Goal: Information Seeking & Learning: Learn about a topic

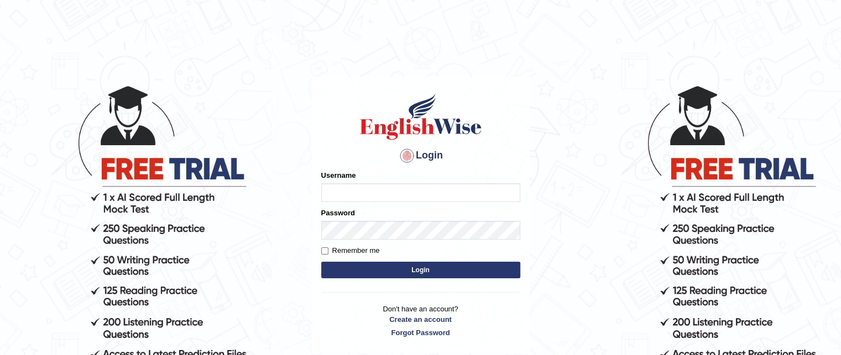
type input "santhi84"
click at [416, 265] on button "Login" at bounding box center [420, 270] width 199 height 17
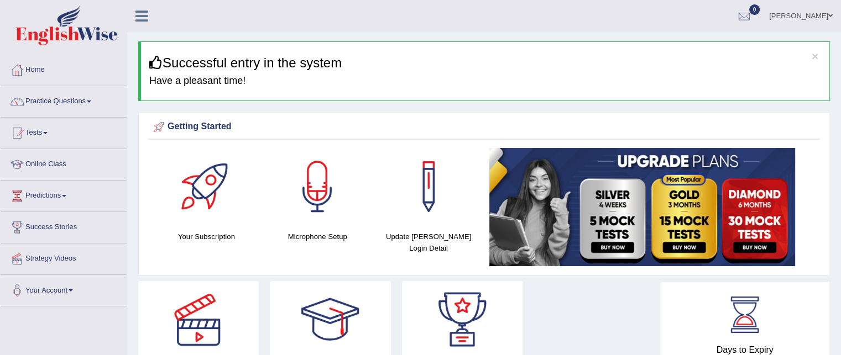
click at [83, 155] on link "Online Class" at bounding box center [64, 163] width 126 height 28
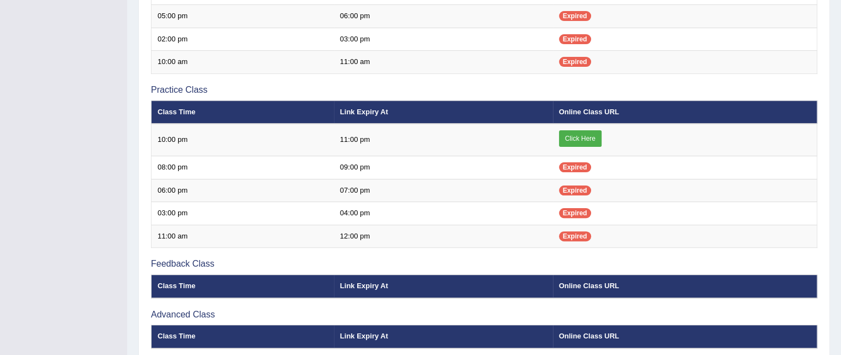
scroll to position [309, 0]
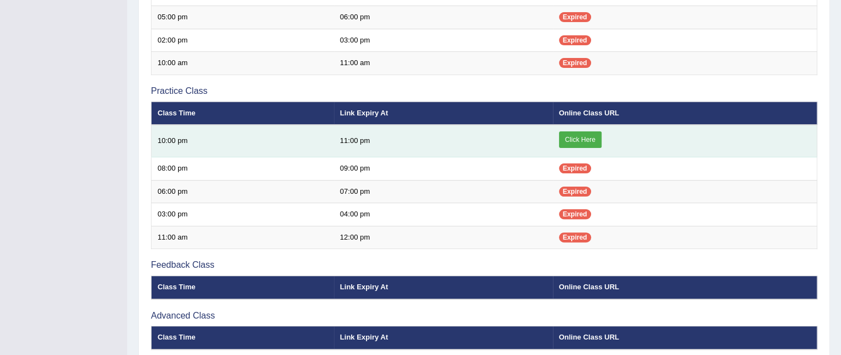
click at [587, 139] on link "Click Here" at bounding box center [580, 140] width 43 height 17
click at [578, 137] on link "Click Here" at bounding box center [580, 140] width 43 height 17
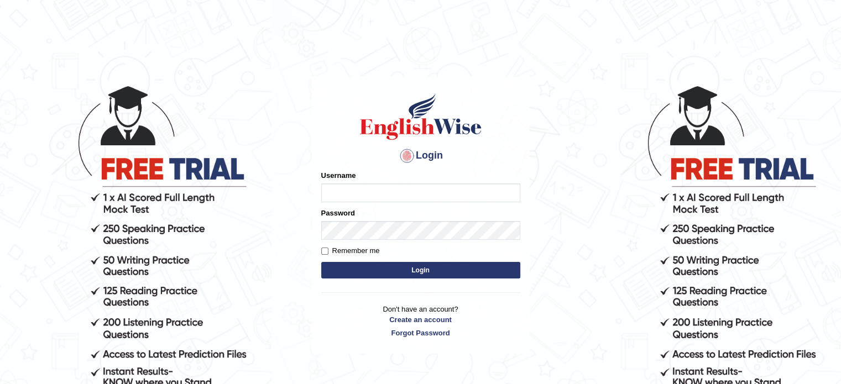
type input "santhi84"
click at [451, 273] on button "Login" at bounding box center [420, 270] width 199 height 17
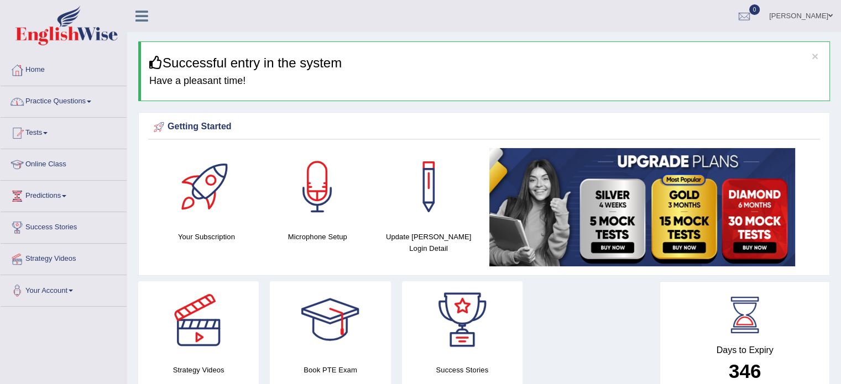
click at [92, 97] on link "Practice Questions" at bounding box center [64, 100] width 126 height 28
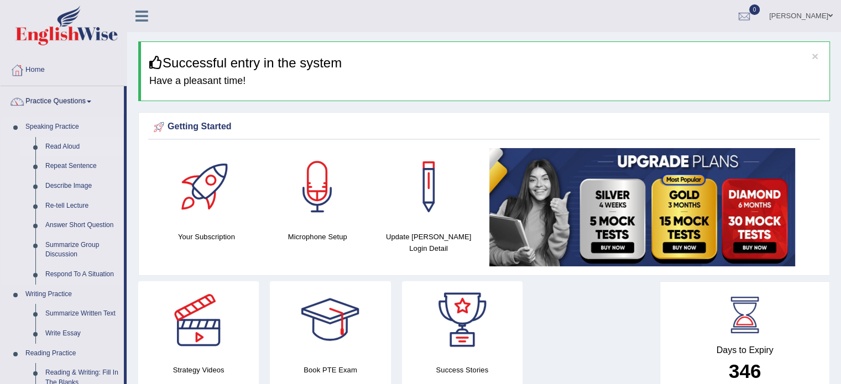
click at [71, 142] on link "Read Aloud" at bounding box center [81, 147] width 83 height 20
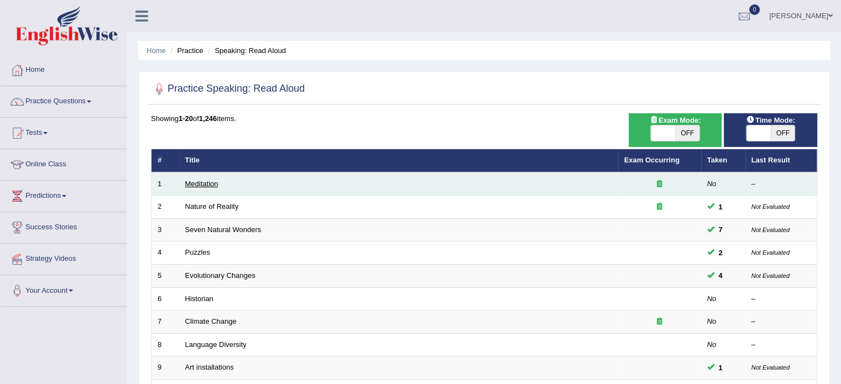
click at [204, 181] on link "Meditation" at bounding box center [201, 184] width 33 height 8
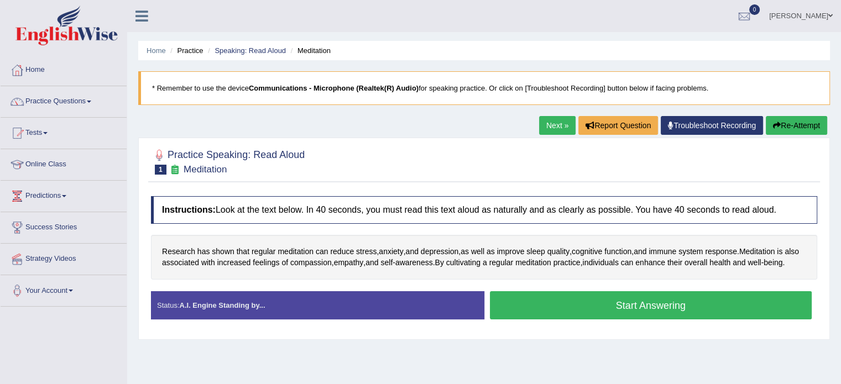
click at [680, 311] on button "Start Answering" at bounding box center [651, 305] width 322 height 28
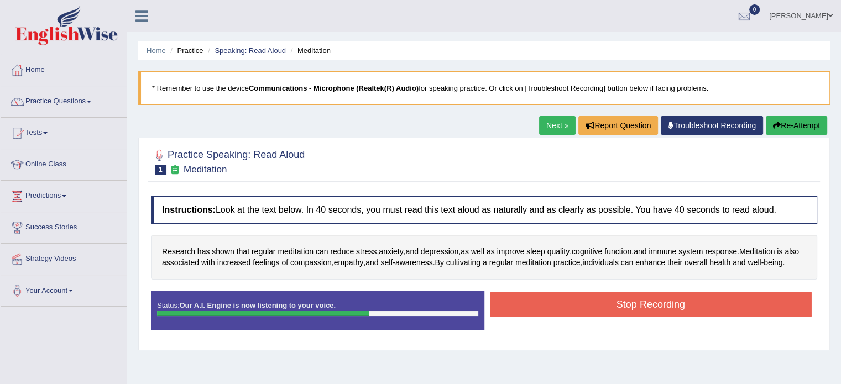
click at [695, 308] on button "Stop Recording" at bounding box center [651, 304] width 322 height 25
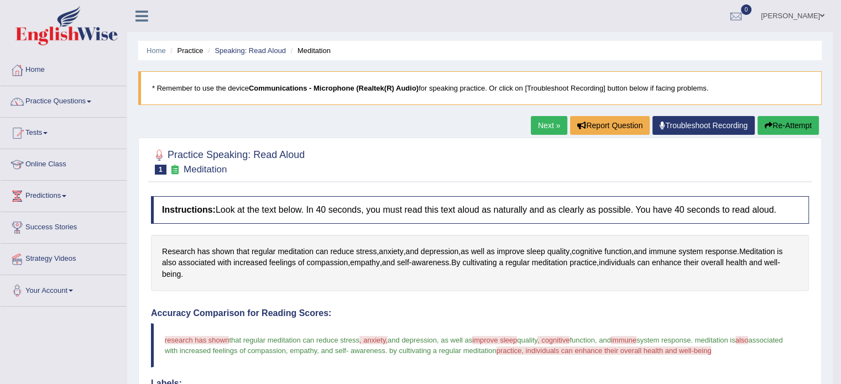
click at [804, 123] on button "Re-Attempt" at bounding box center [787, 125] width 61 height 19
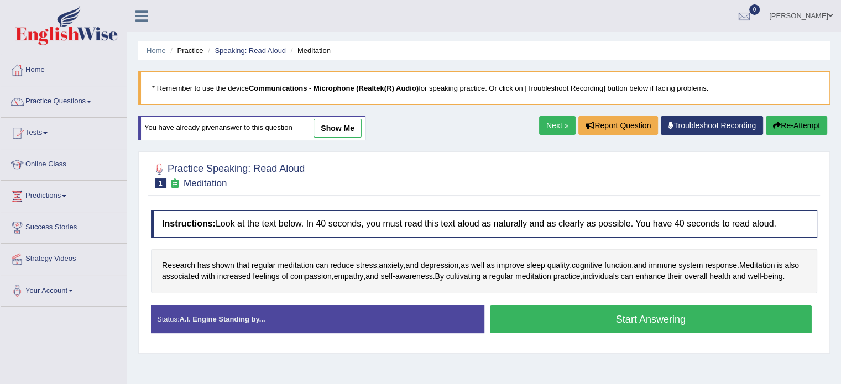
click at [690, 325] on button "Start Answering" at bounding box center [651, 319] width 322 height 28
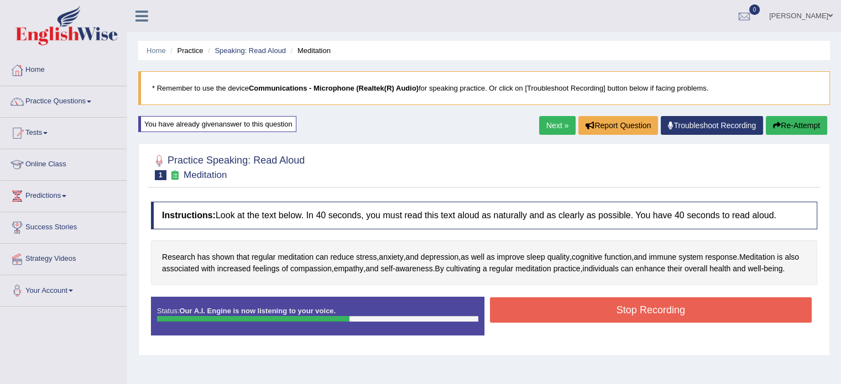
click at [700, 317] on button "Stop Recording" at bounding box center [651, 309] width 322 height 25
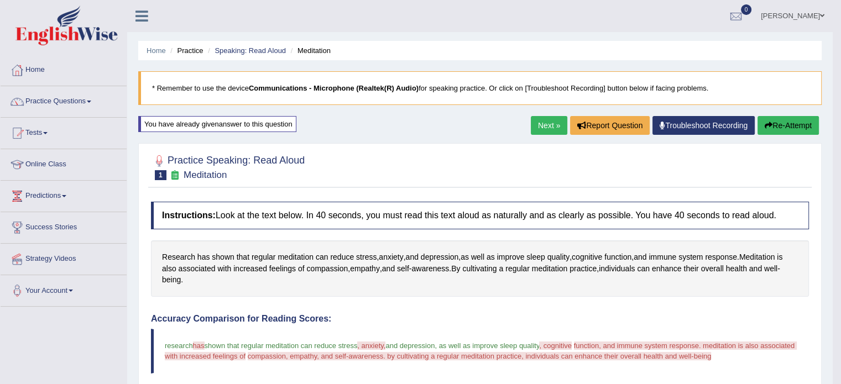
click at [796, 121] on button "Re-Attempt" at bounding box center [787, 125] width 61 height 19
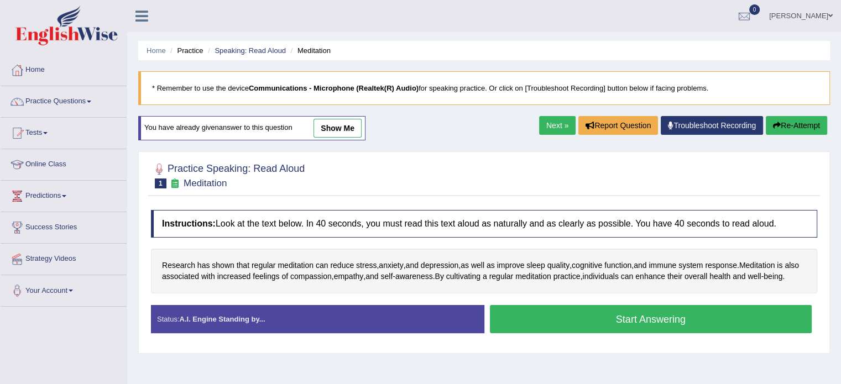
click at [716, 327] on button "Start Answering" at bounding box center [651, 319] width 322 height 28
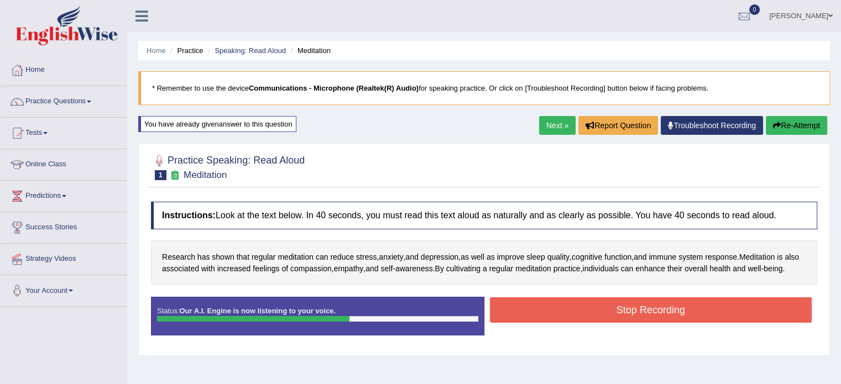
click at [653, 317] on button "Stop Recording" at bounding box center [651, 309] width 322 height 25
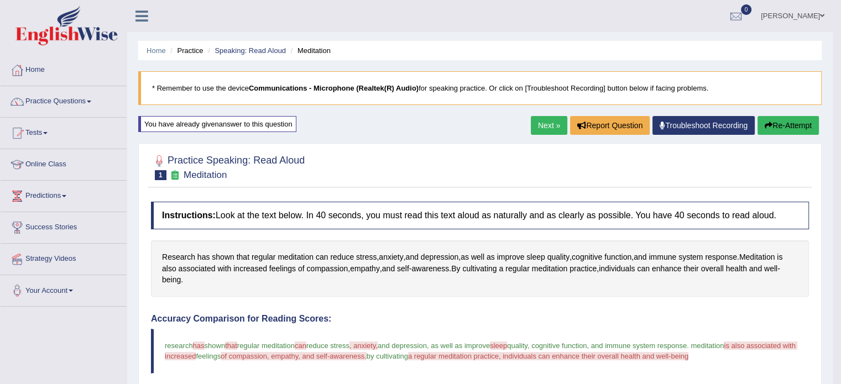
click at [809, 123] on button "Re-Attempt" at bounding box center [787, 125] width 61 height 19
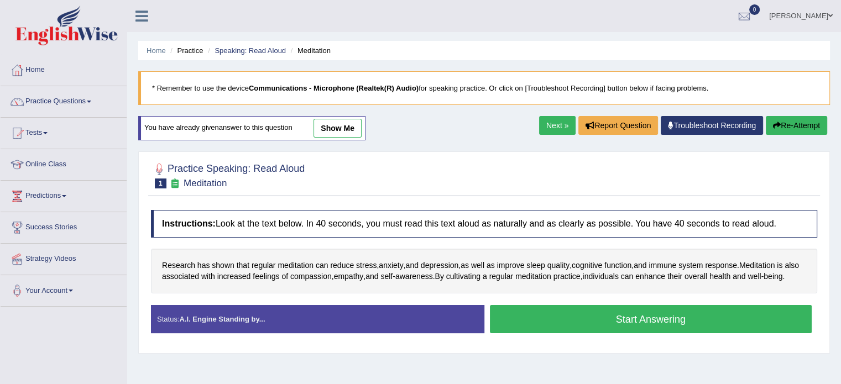
click at [643, 324] on button "Start Answering" at bounding box center [651, 319] width 322 height 28
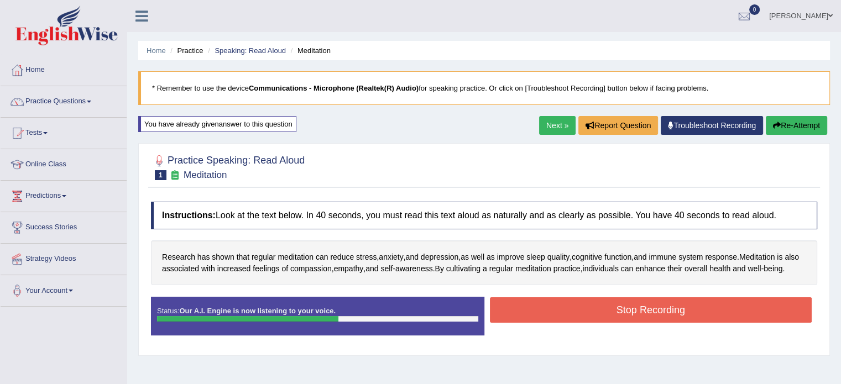
click at [643, 323] on button "Stop Recording" at bounding box center [651, 309] width 322 height 25
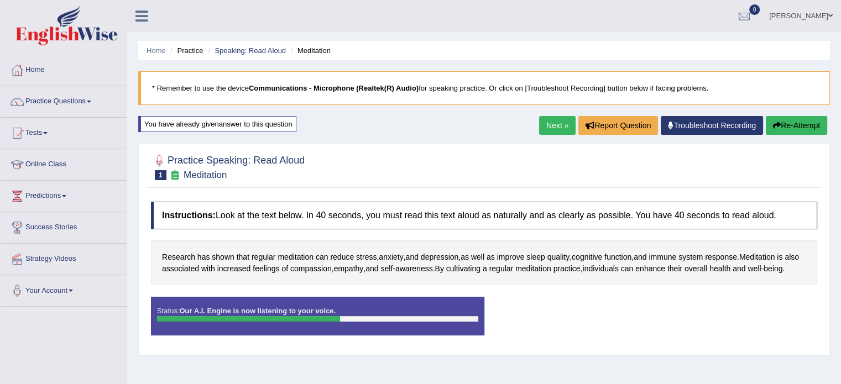
click at [643, 324] on div "Status: Our A.I. Engine is now listening to your voice. Start Answering Stop Re…" at bounding box center [484, 322] width 666 height 50
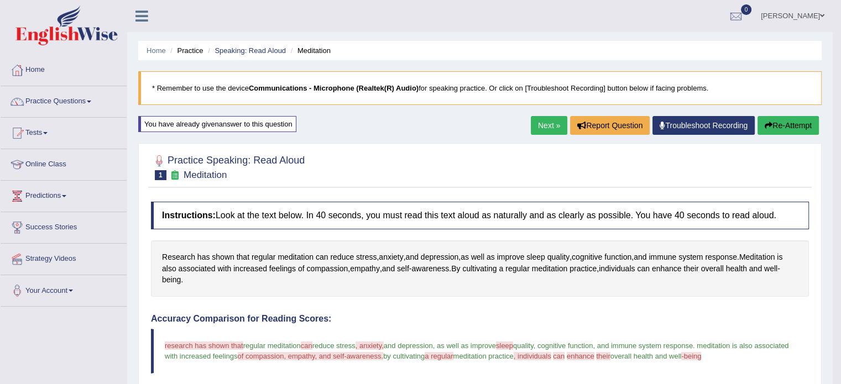
click at [783, 122] on button "Re-Attempt" at bounding box center [787, 125] width 61 height 19
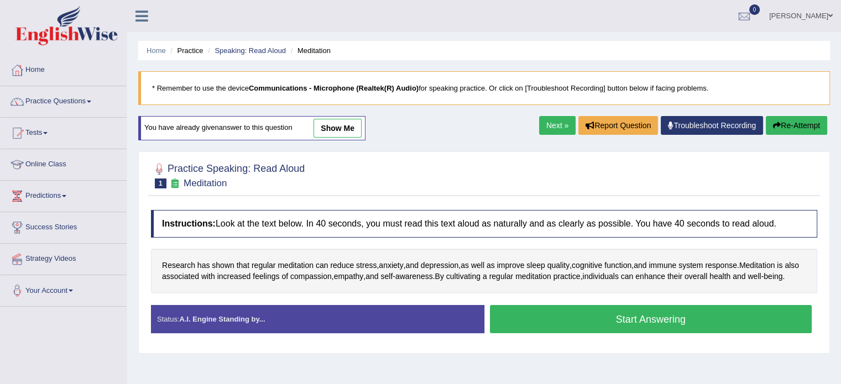
click at [615, 324] on button "Start Answering" at bounding box center [651, 319] width 322 height 28
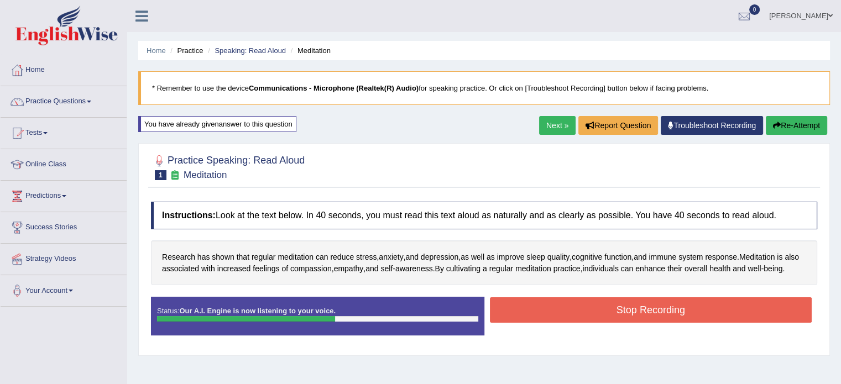
click at [615, 323] on button "Stop Recording" at bounding box center [651, 309] width 322 height 25
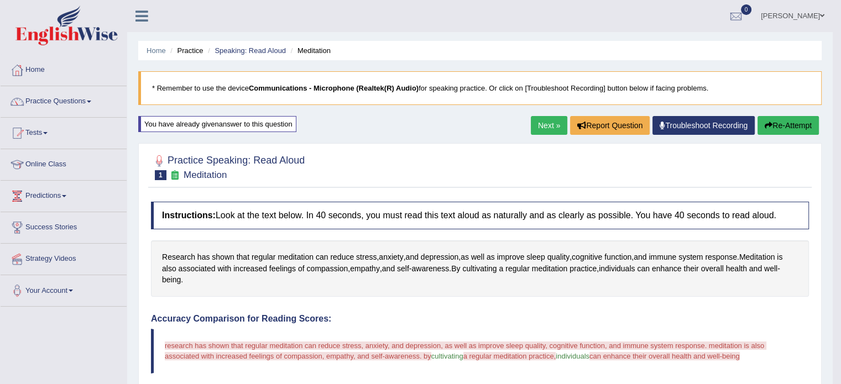
click at [783, 129] on button "Re-Attempt" at bounding box center [787, 125] width 61 height 19
click at [783, 128] on button "Re-Attempt" at bounding box center [787, 125] width 61 height 19
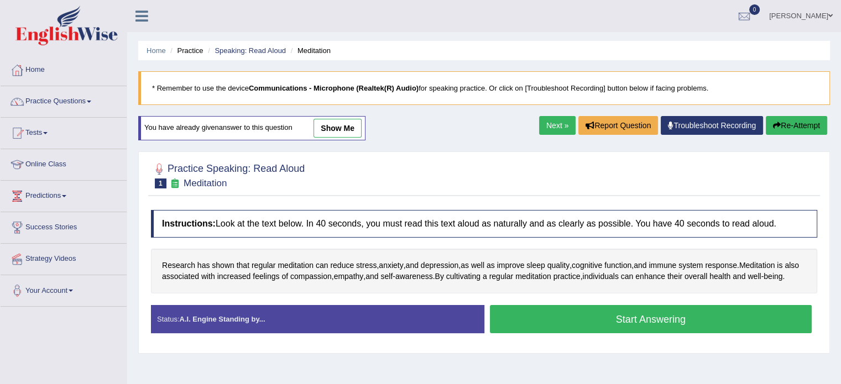
click at [679, 322] on button "Start Answering" at bounding box center [651, 319] width 322 height 28
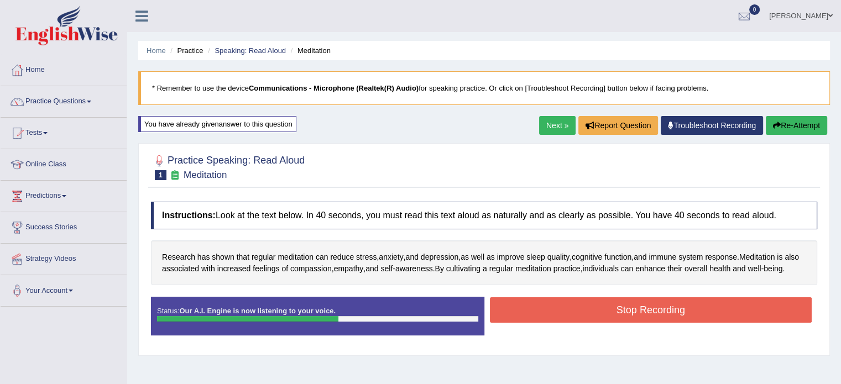
click at [679, 322] on button "Stop Recording" at bounding box center [651, 309] width 322 height 25
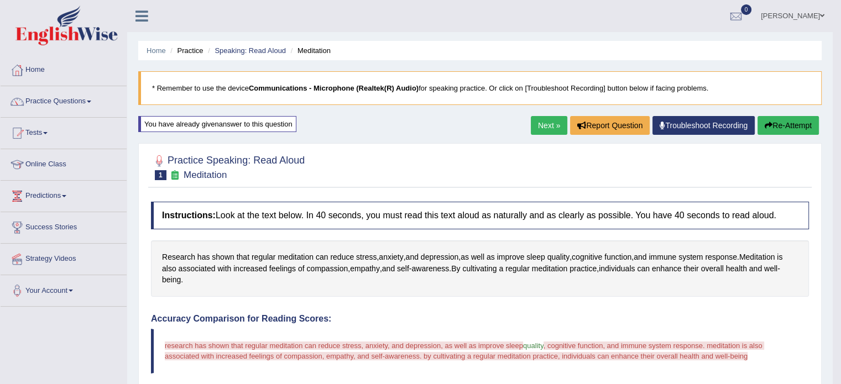
click at [789, 122] on button "Re-Attempt" at bounding box center [787, 125] width 61 height 19
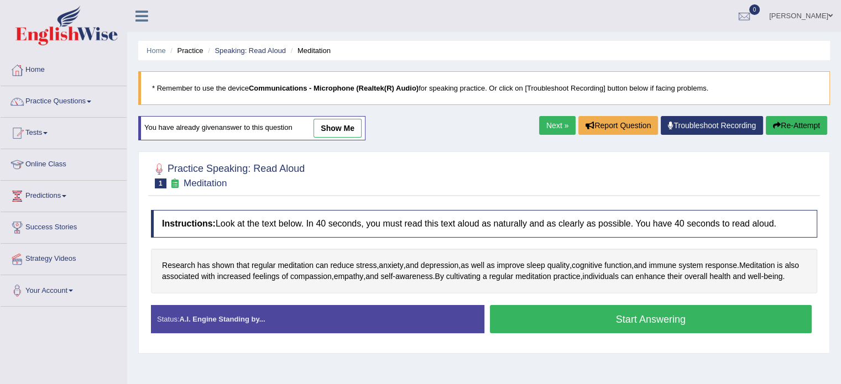
click at [679, 324] on button "Start Answering" at bounding box center [651, 319] width 322 height 28
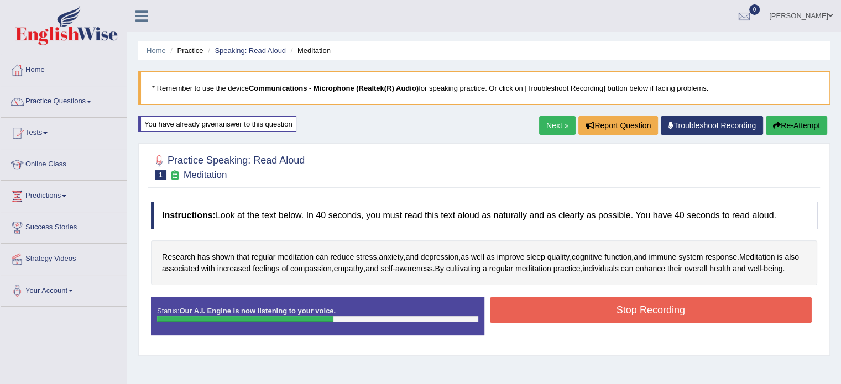
click at [679, 323] on button "Stop Recording" at bounding box center [651, 309] width 322 height 25
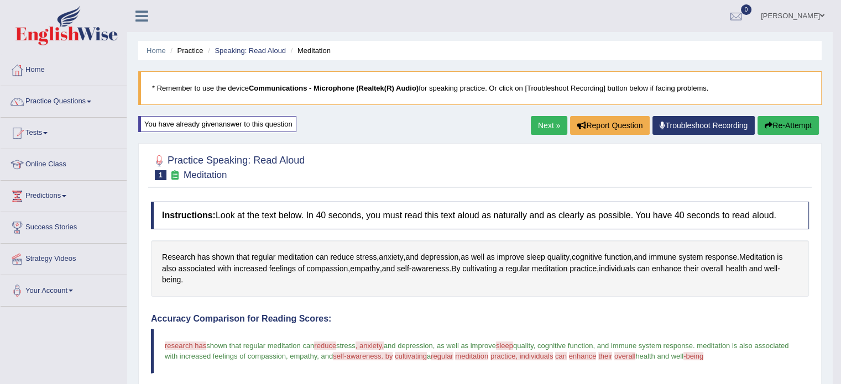
click at [789, 125] on button "Re-Attempt" at bounding box center [787, 125] width 61 height 19
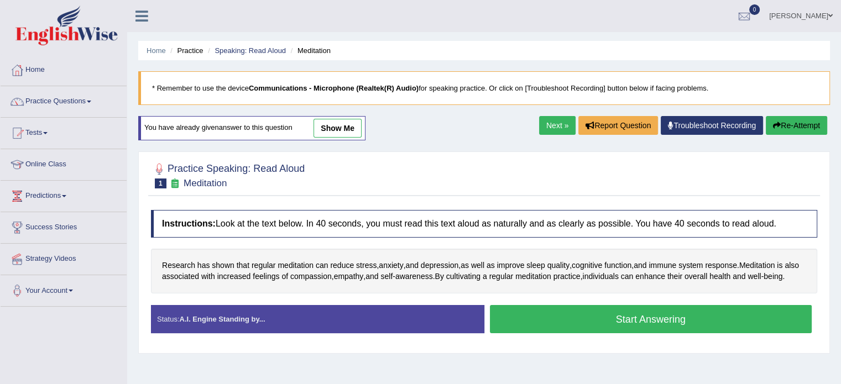
click at [676, 327] on button "Start Answering" at bounding box center [651, 319] width 322 height 28
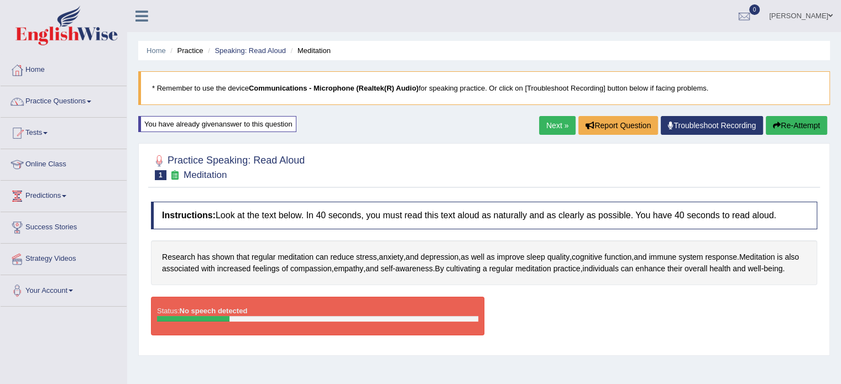
click at [805, 128] on button "Re-Attempt" at bounding box center [795, 125] width 61 height 19
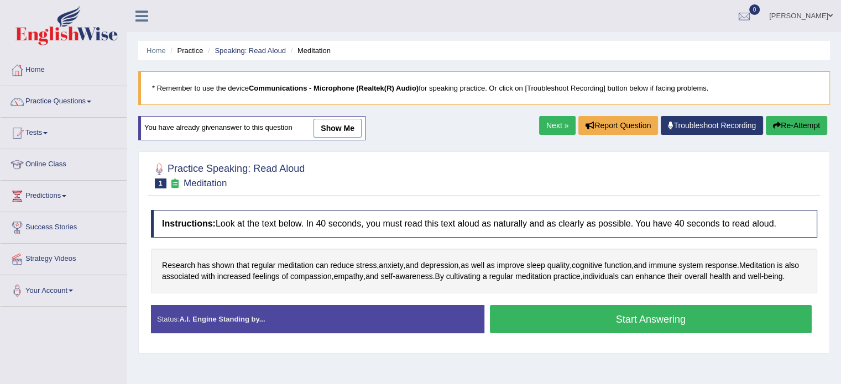
click at [697, 324] on button "Start Answering" at bounding box center [651, 319] width 322 height 28
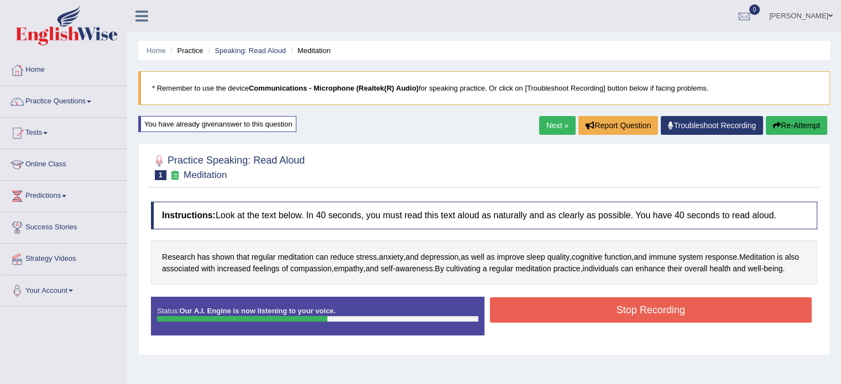
click at [697, 323] on button "Stop Recording" at bounding box center [651, 309] width 322 height 25
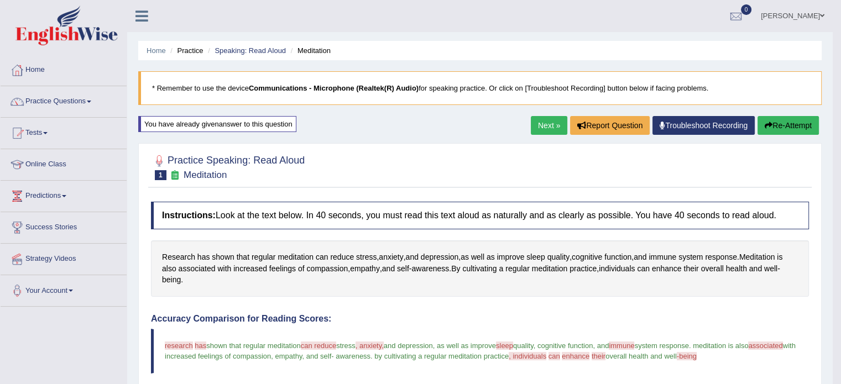
click at [789, 121] on button "Re-Attempt" at bounding box center [787, 125] width 61 height 19
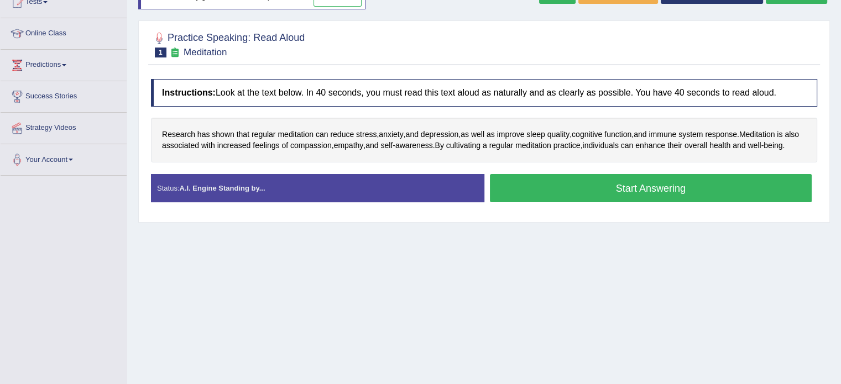
scroll to position [196, 0]
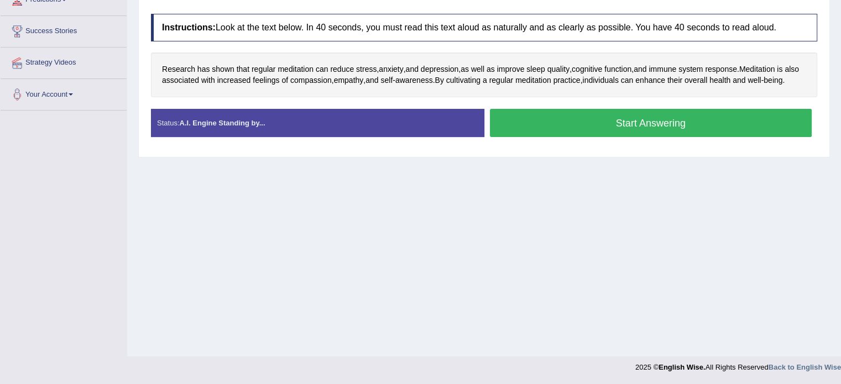
click at [670, 128] on button "Start Answering" at bounding box center [651, 123] width 322 height 28
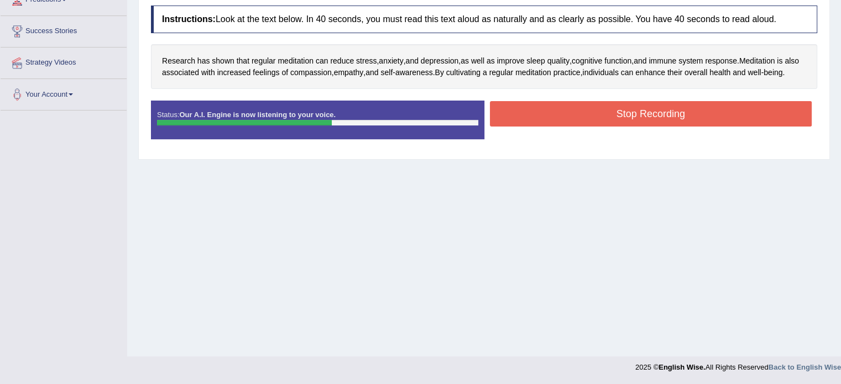
click at [670, 122] on button "Stop Recording" at bounding box center [651, 113] width 322 height 25
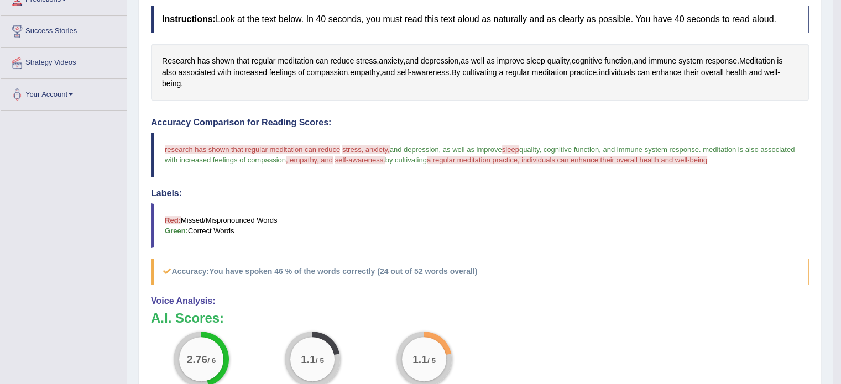
scroll to position [0, 0]
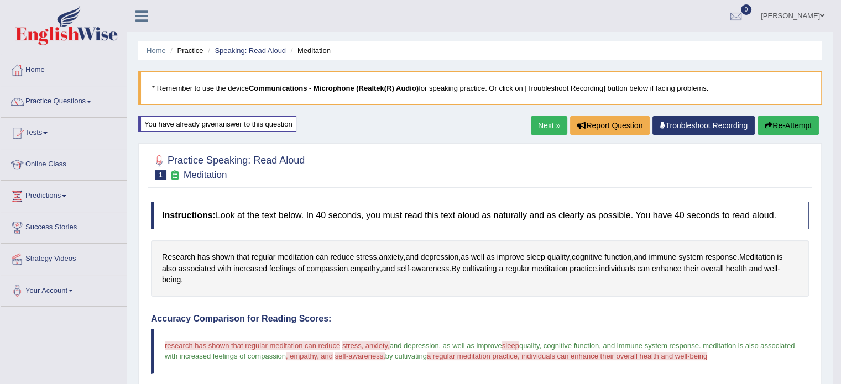
click at [796, 127] on button "Re-Attempt" at bounding box center [787, 125] width 61 height 19
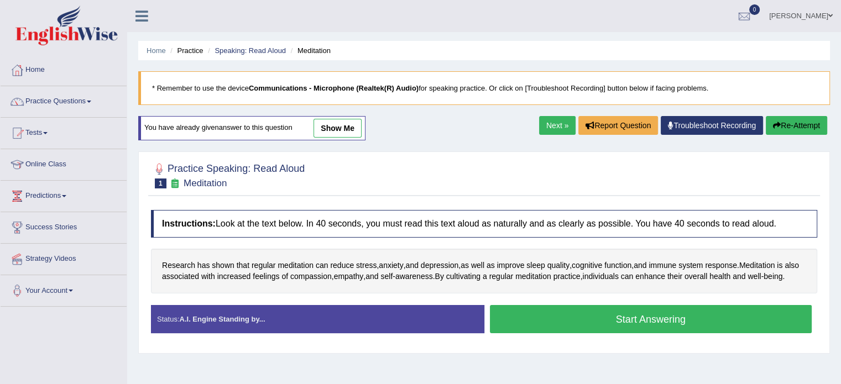
click at [641, 327] on button "Start Answering" at bounding box center [651, 319] width 322 height 28
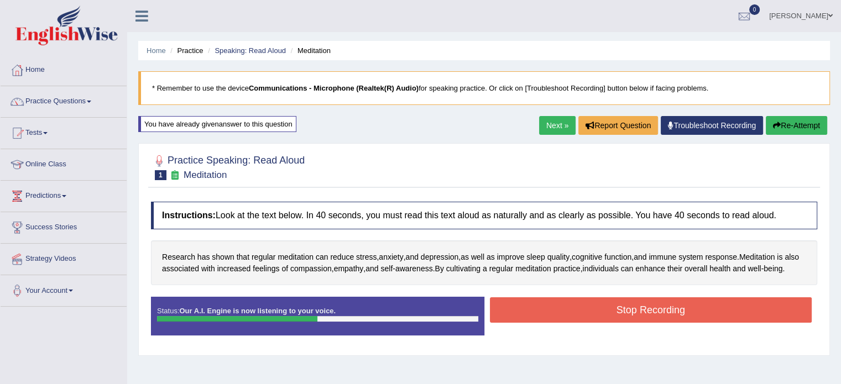
click at [641, 323] on button "Stop Recording" at bounding box center [651, 309] width 322 height 25
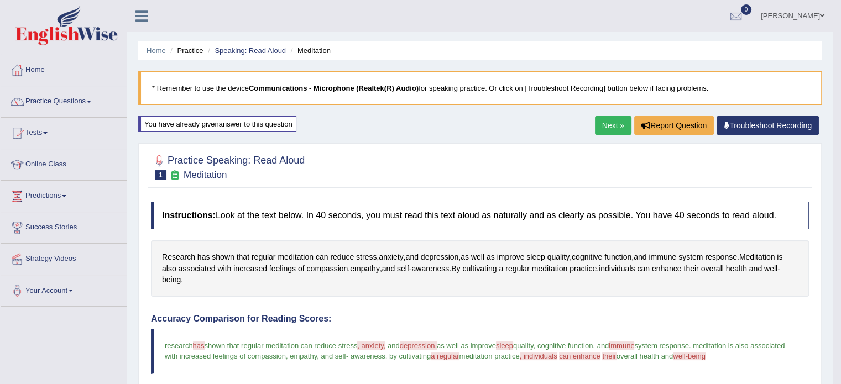
scroll to position [336, 0]
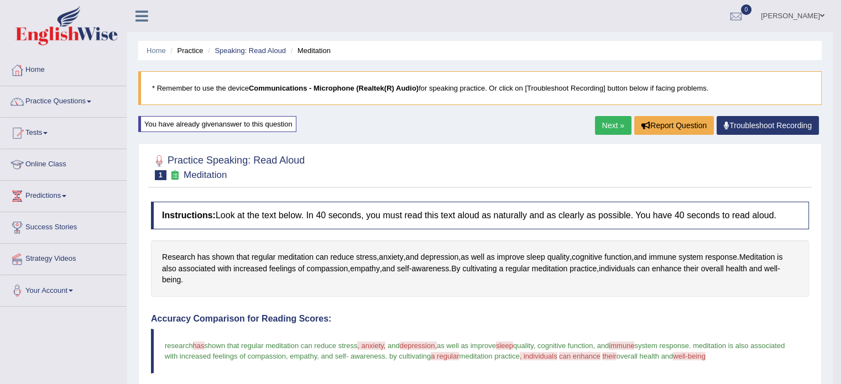
click at [608, 118] on link "Next »" at bounding box center [613, 125] width 36 height 19
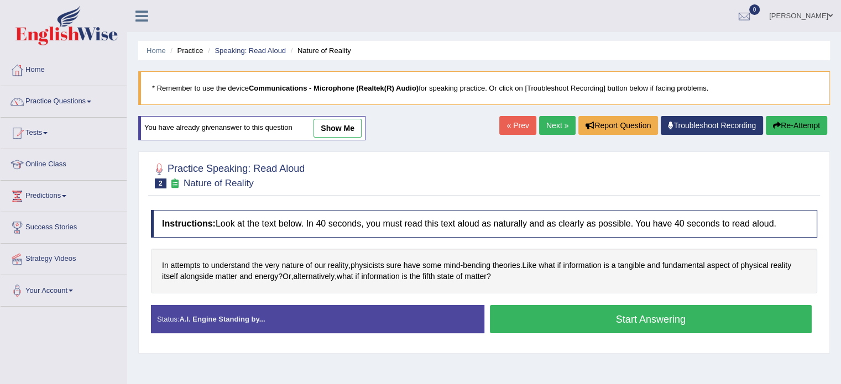
click at [670, 319] on button "Start Answering" at bounding box center [651, 319] width 322 height 28
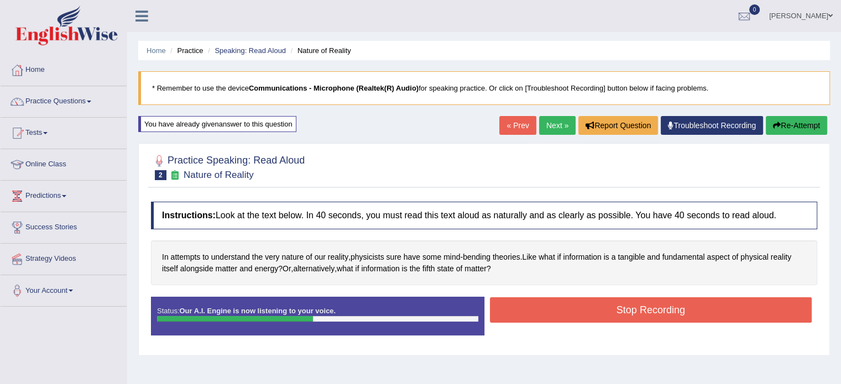
click at [670, 319] on button "Stop Recording" at bounding box center [651, 309] width 322 height 25
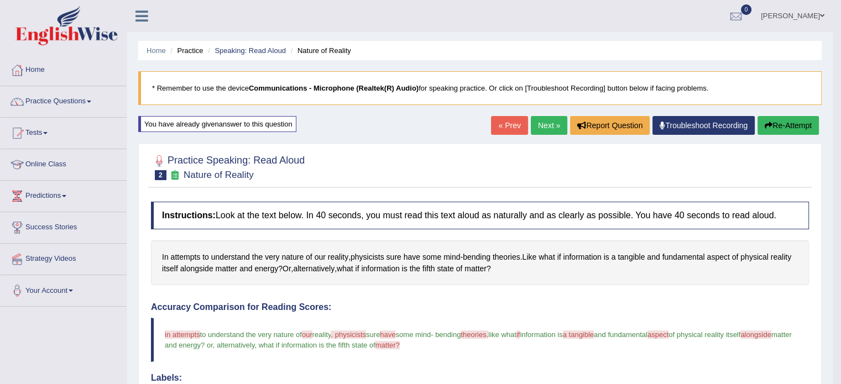
click at [594, 333] on span "a tangible" at bounding box center [578, 334] width 31 height 8
click at [791, 123] on button "Re-Attempt" at bounding box center [787, 125] width 61 height 19
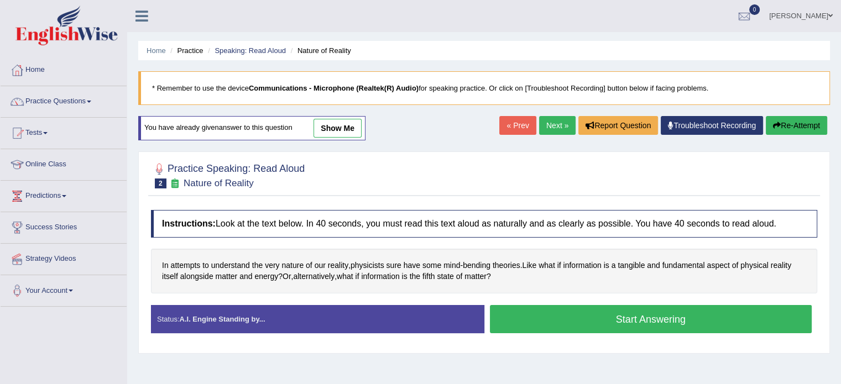
click at [676, 316] on button "Start Answering" at bounding box center [651, 319] width 322 height 28
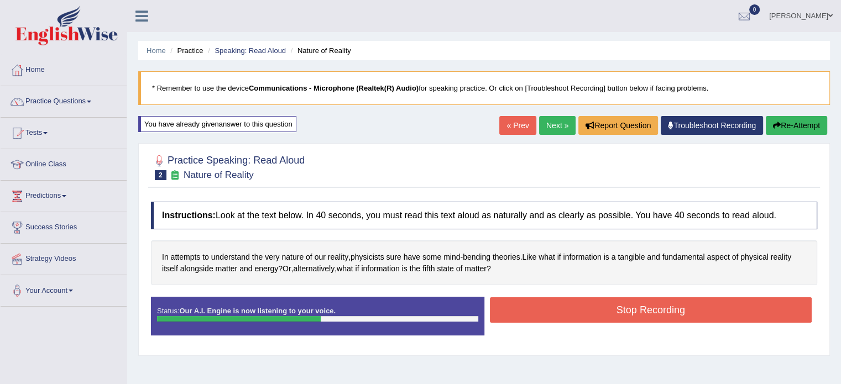
click at [676, 316] on button "Stop Recording" at bounding box center [651, 309] width 322 height 25
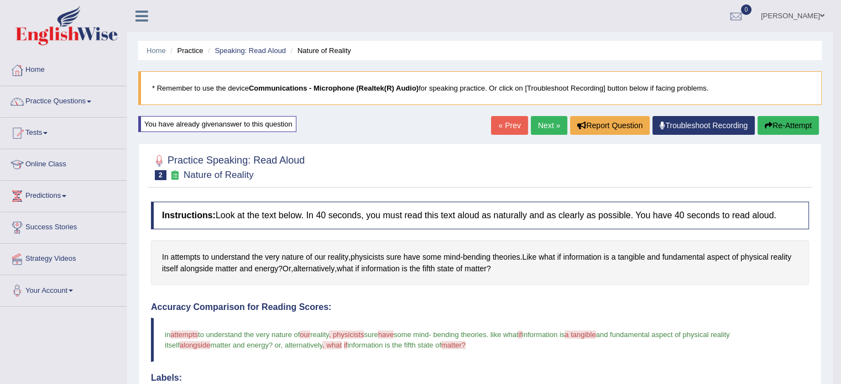
click at [792, 119] on button "Re-Attempt" at bounding box center [787, 125] width 61 height 19
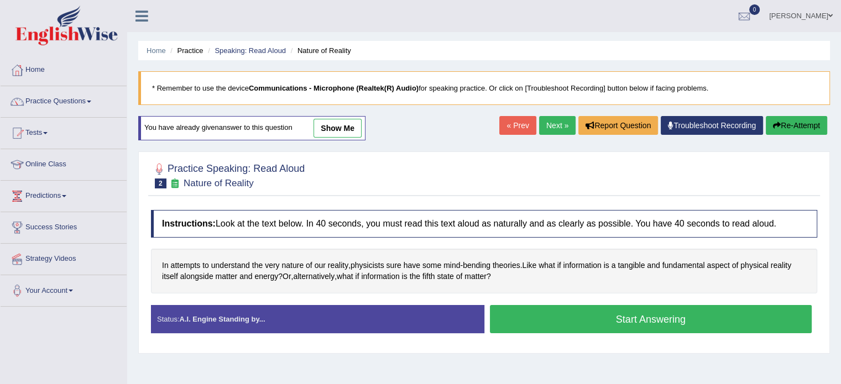
click at [626, 313] on button "Start Answering" at bounding box center [651, 319] width 322 height 28
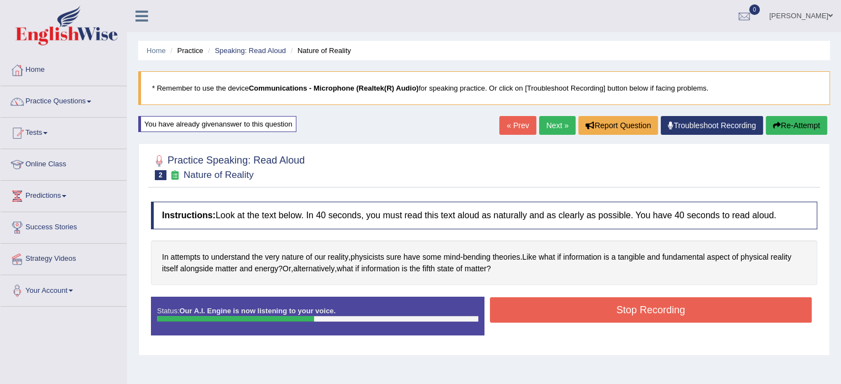
click at [627, 311] on button "Stop Recording" at bounding box center [651, 309] width 322 height 25
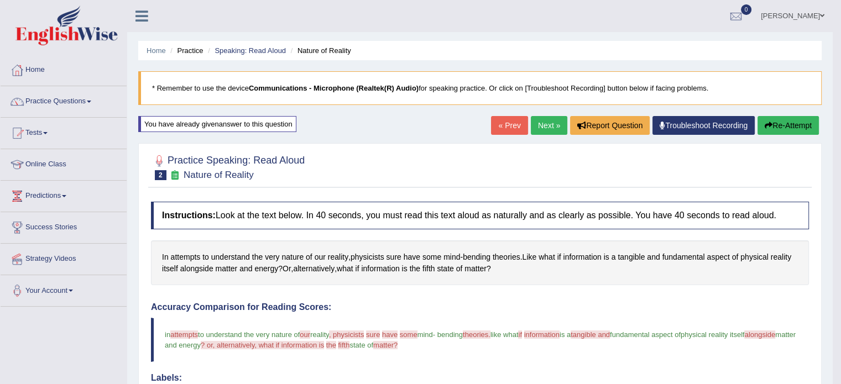
click at [776, 131] on button "Re-Attempt" at bounding box center [787, 125] width 61 height 19
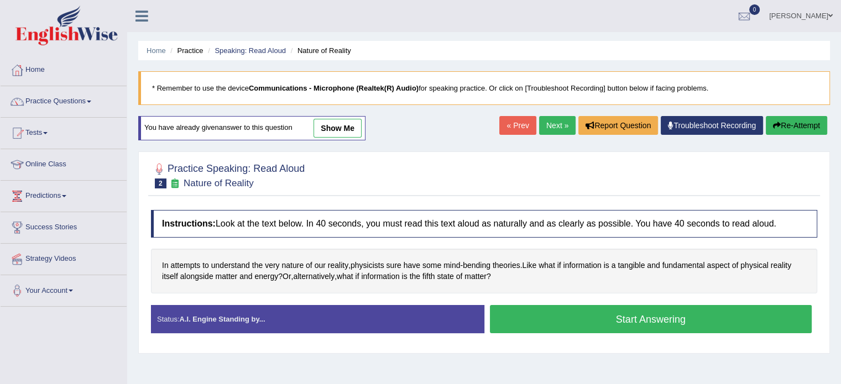
click at [653, 313] on button "Start Answering" at bounding box center [651, 319] width 322 height 28
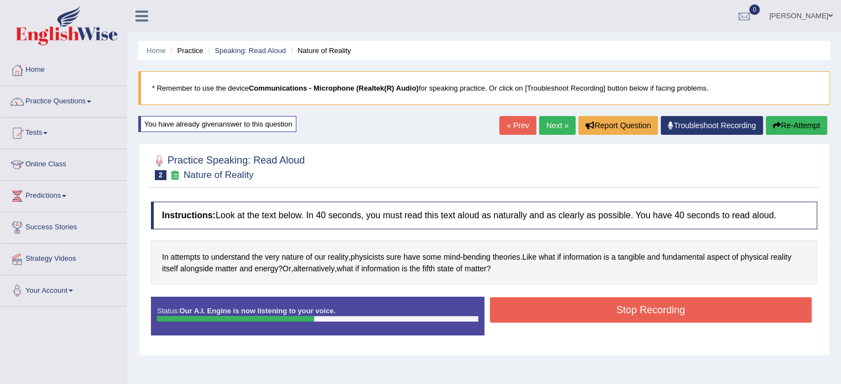
click at [653, 313] on button "Stop Recording" at bounding box center [651, 309] width 322 height 25
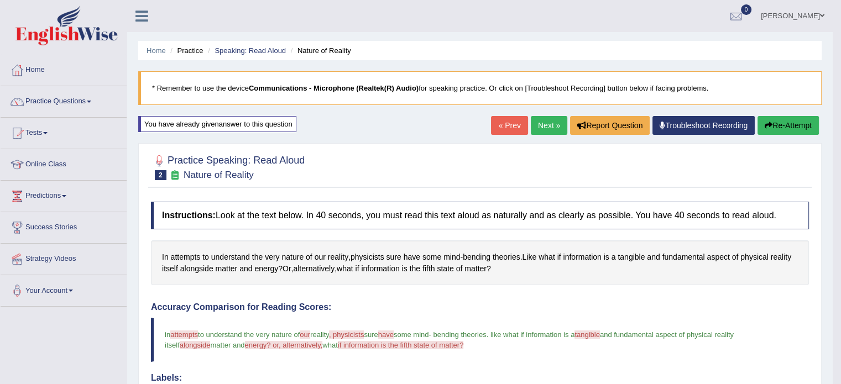
click at [781, 119] on button "Re-Attempt" at bounding box center [787, 125] width 61 height 19
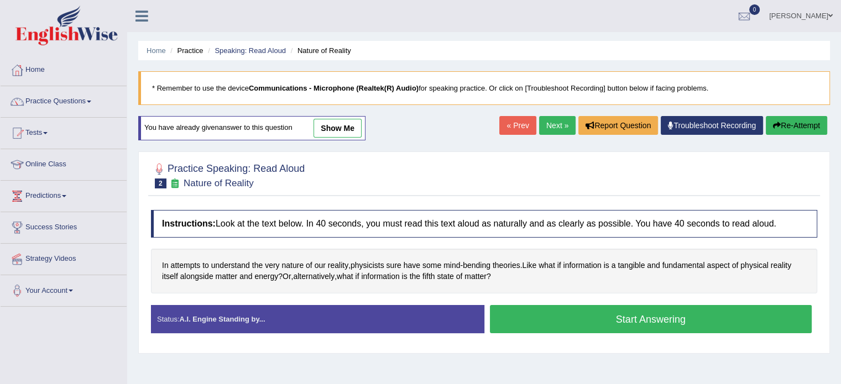
click at [634, 320] on button "Start Answering" at bounding box center [651, 319] width 322 height 28
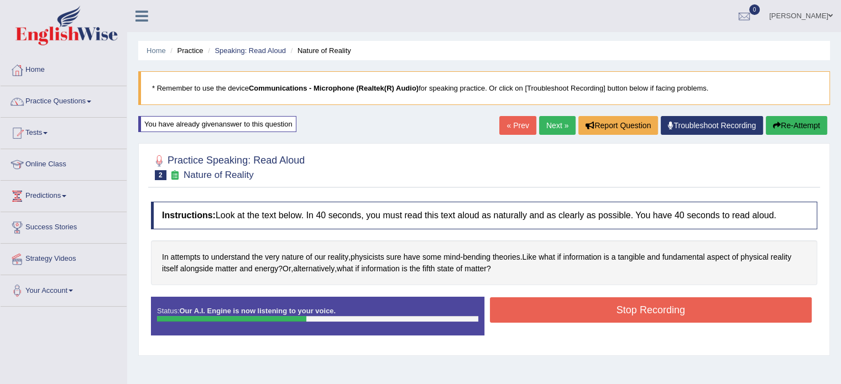
click at [634, 320] on button "Stop Recording" at bounding box center [651, 309] width 322 height 25
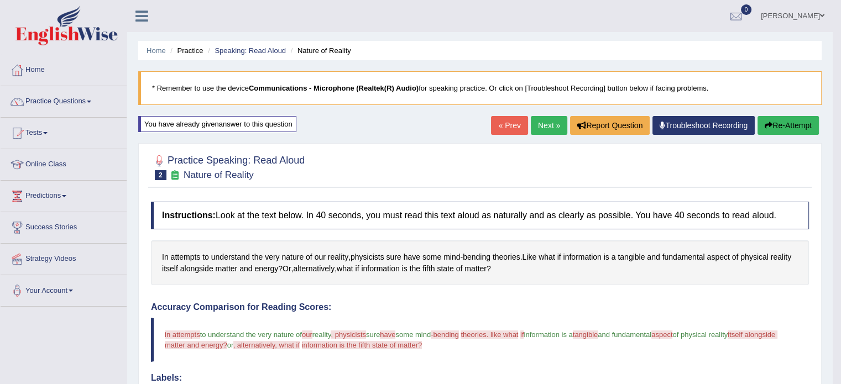
click at [757, 120] on button "Re-Attempt" at bounding box center [787, 125] width 61 height 19
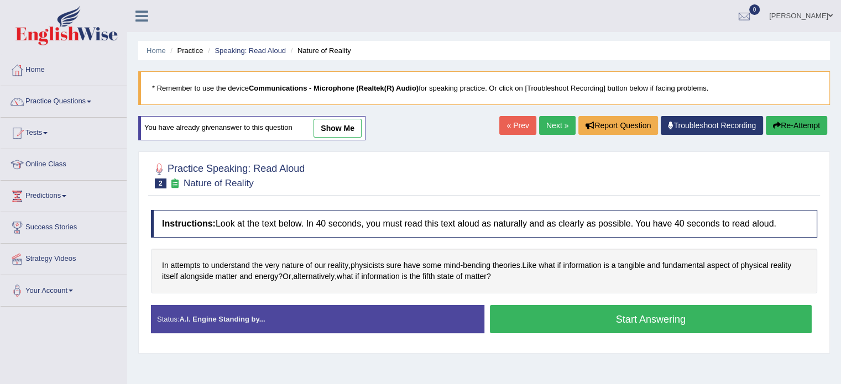
click at [570, 324] on button "Start Answering" at bounding box center [651, 319] width 322 height 28
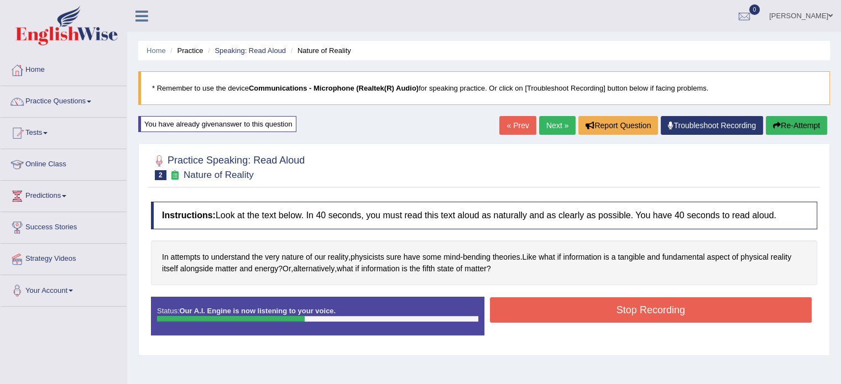
click at [610, 304] on button "Stop Recording" at bounding box center [651, 309] width 322 height 25
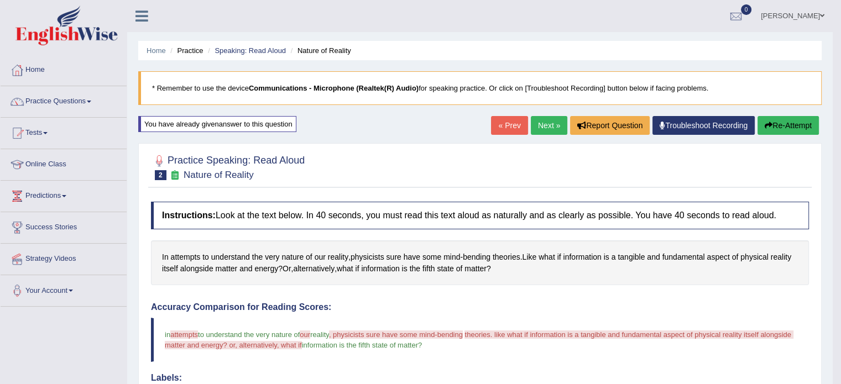
click at [779, 123] on button "Re-Attempt" at bounding box center [787, 125] width 61 height 19
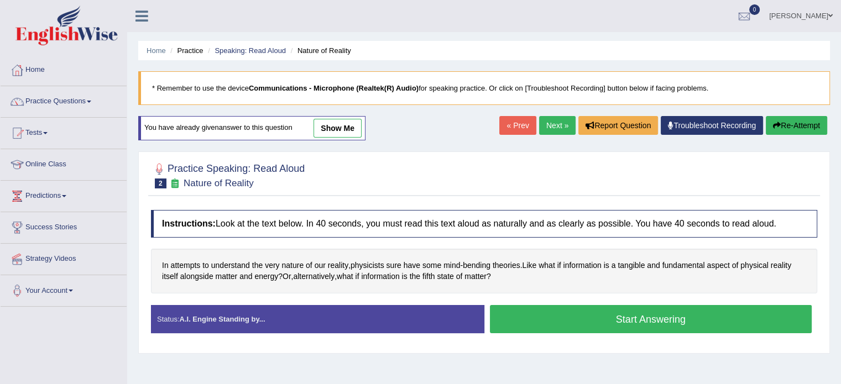
click at [99, 98] on link "Practice Questions" at bounding box center [64, 100] width 126 height 28
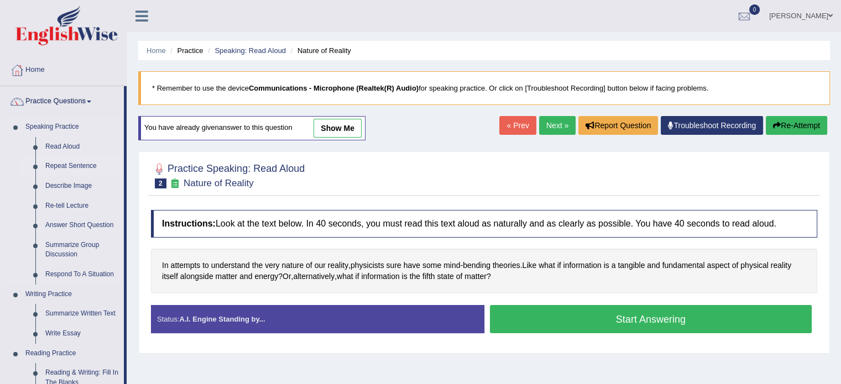
click at [84, 161] on link "Repeat Sentence" at bounding box center [81, 166] width 83 height 20
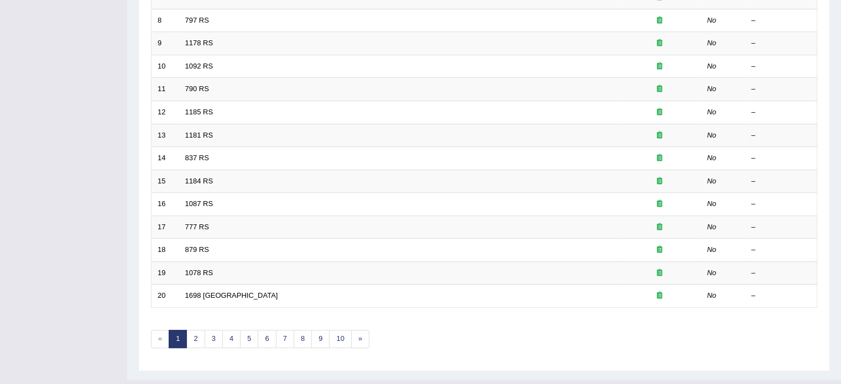
scroll to position [336, 0]
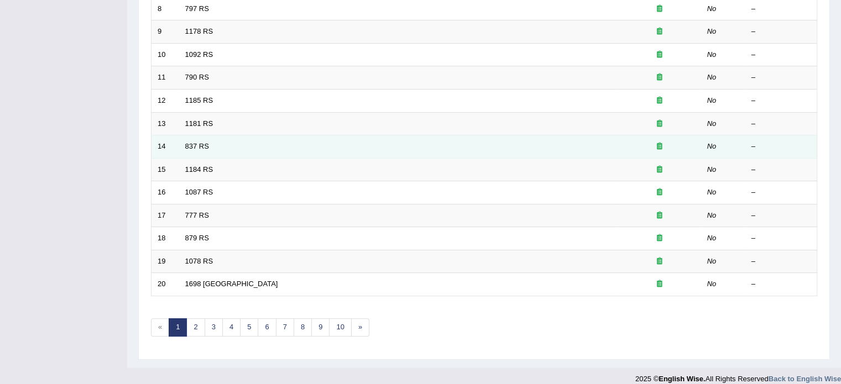
click at [456, 144] on td "837 RS" at bounding box center [398, 146] width 439 height 23
click at [650, 145] on div at bounding box center [659, 146] width 71 height 11
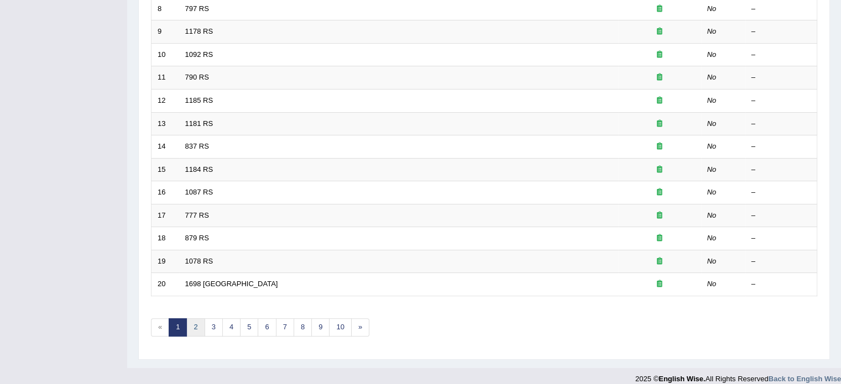
click at [195, 319] on link "2" at bounding box center [195, 327] width 18 height 18
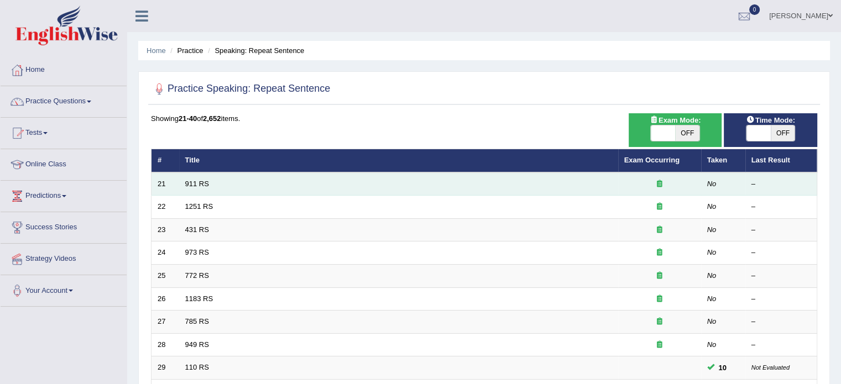
click at [264, 181] on td "911 RS" at bounding box center [398, 183] width 439 height 23
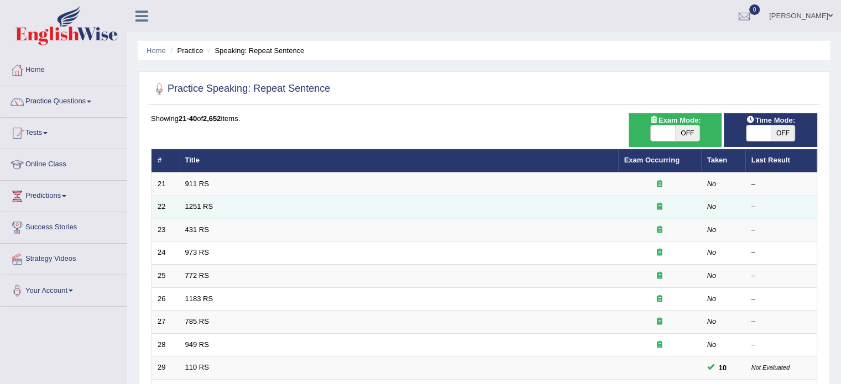
click at [264, 212] on td "1251 RS" at bounding box center [398, 207] width 439 height 23
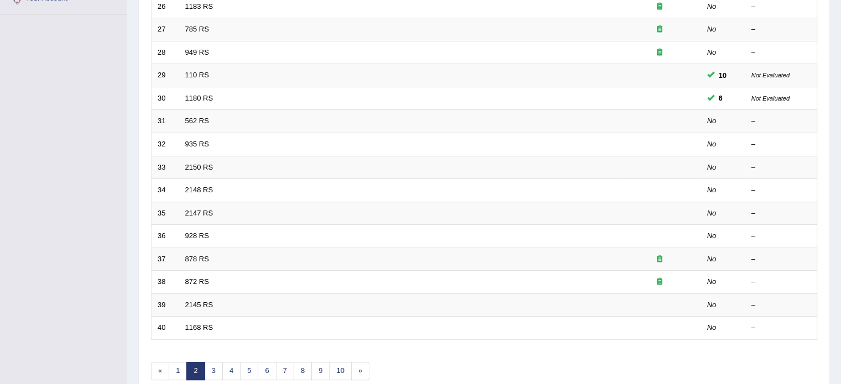
scroll to position [336, 0]
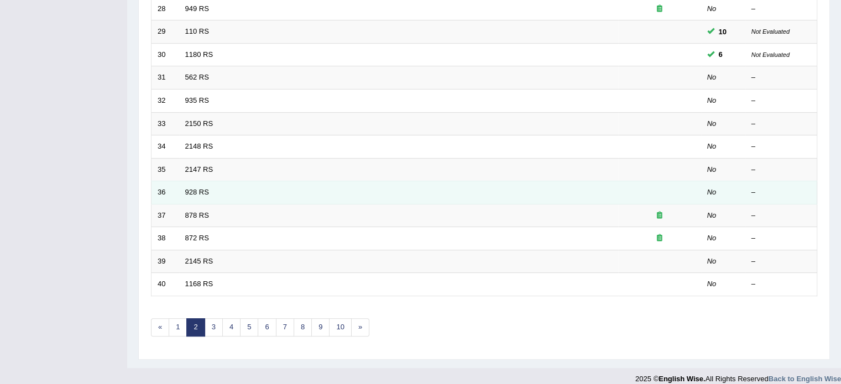
click at [452, 186] on td "928 RS" at bounding box center [398, 192] width 439 height 23
click at [285, 192] on td "928 RS" at bounding box center [398, 192] width 439 height 23
click at [164, 188] on td "36" at bounding box center [165, 192] width 28 height 23
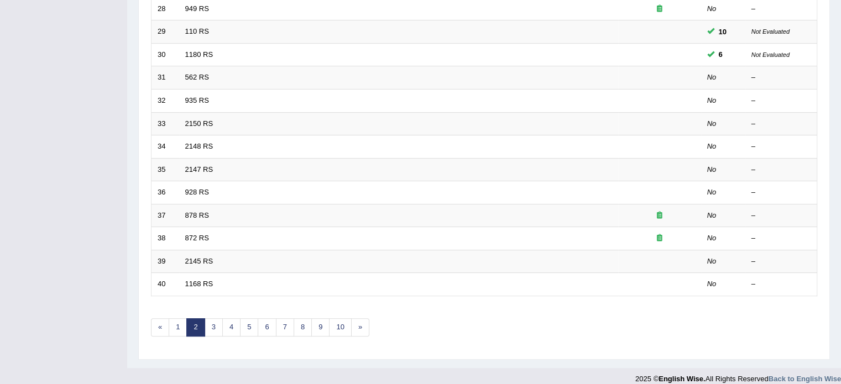
click at [128, 195] on div "Home Practice Speaking: Repeat Sentence Practice Speaking: Repeat Sentence Time…" at bounding box center [483, 16] width 713 height 704
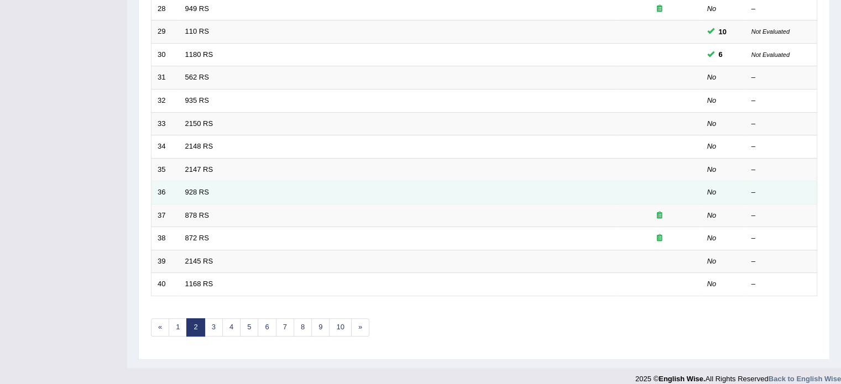
click at [172, 197] on td "36" at bounding box center [165, 192] width 28 height 23
click at [174, 194] on td "36" at bounding box center [165, 192] width 28 height 23
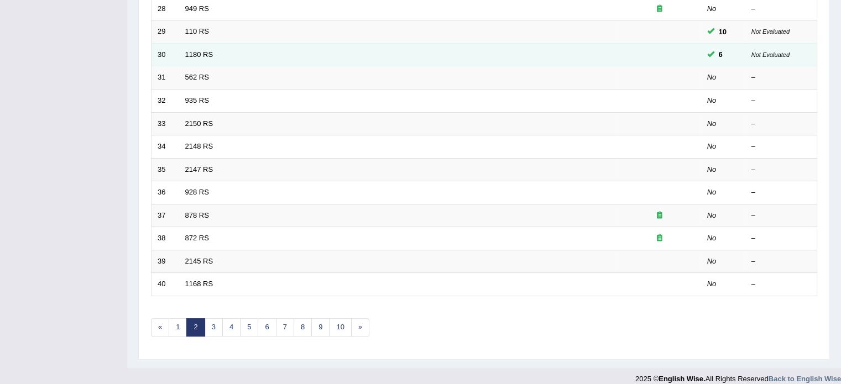
click at [264, 50] on td "1180 RS" at bounding box center [398, 54] width 439 height 23
click at [265, 49] on td "1180 RS" at bounding box center [398, 54] width 439 height 23
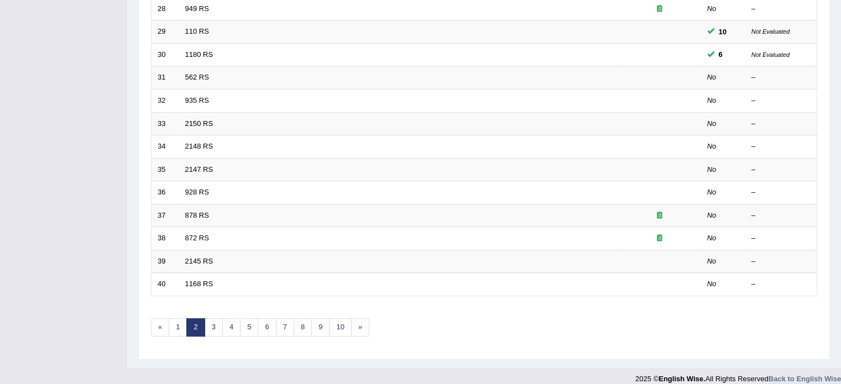
scroll to position [0, 0]
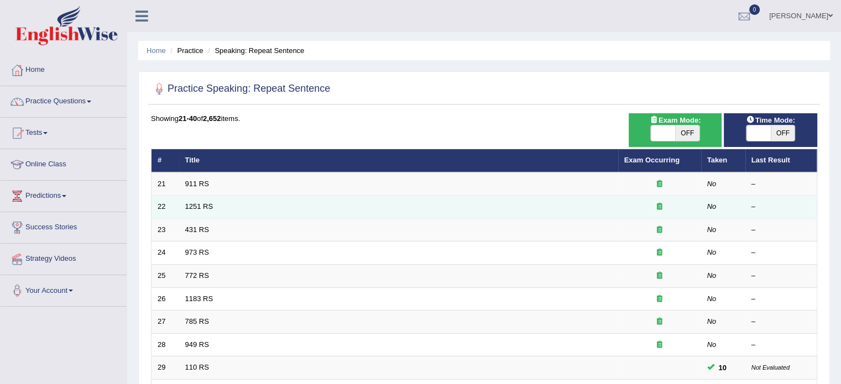
click at [428, 207] on td "1251 RS" at bounding box center [398, 207] width 439 height 23
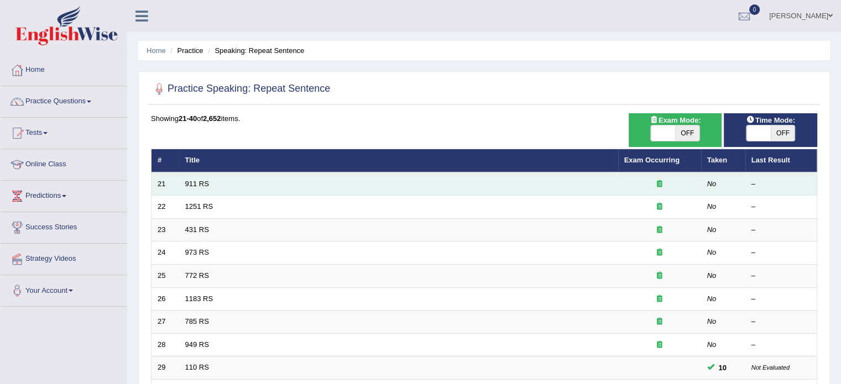
click at [345, 188] on td "911 RS" at bounding box center [398, 183] width 439 height 23
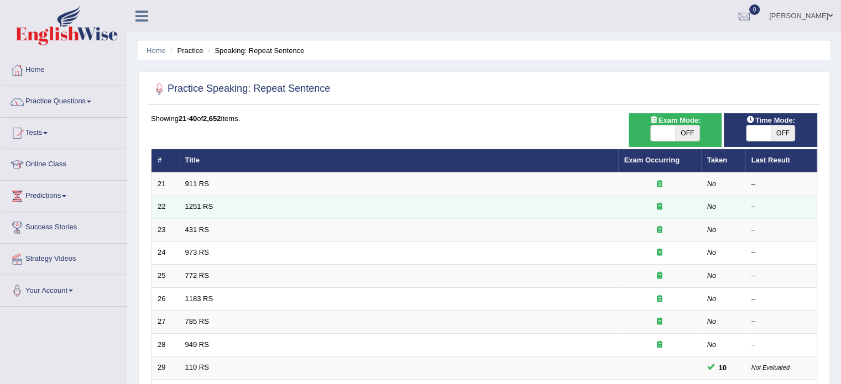
click at [340, 212] on td "1251 RS" at bounding box center [398, 207] width 439 height 23
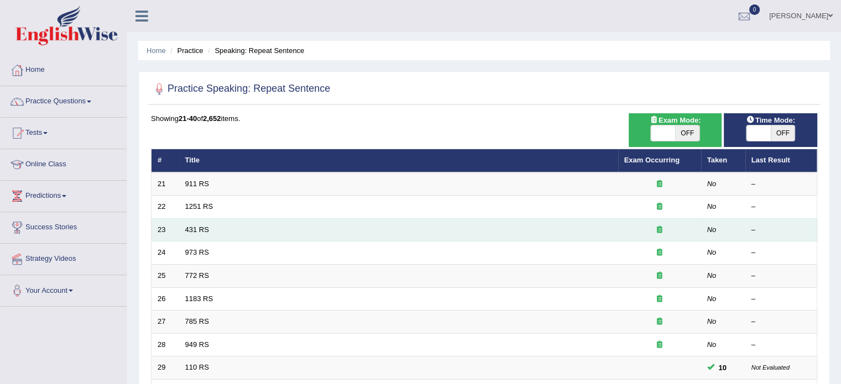
click at [339, 227] on td "431 RS" at bounding box center [398, 229] width 439 height 23
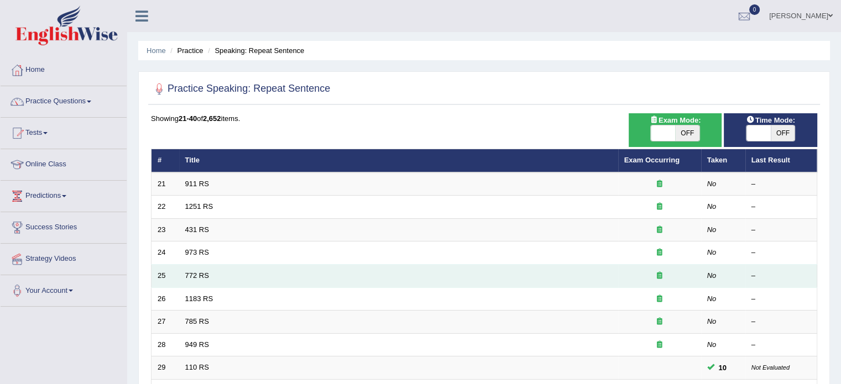
drag, startPoint x: 337, startPoint y: 245, endPoint x: 332, endPoint y: 275, distance: 30.3
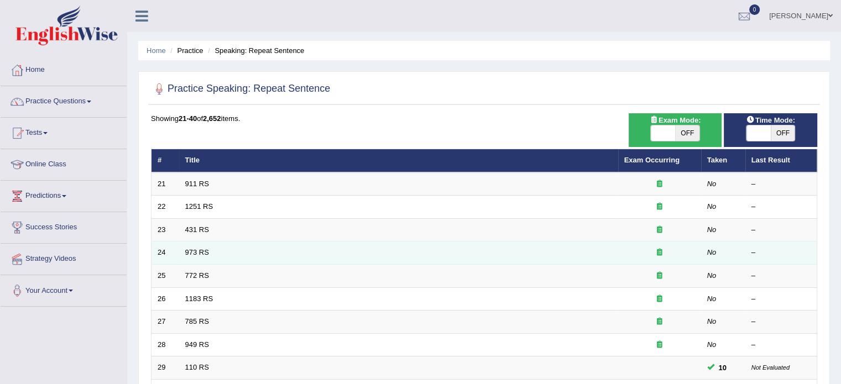
click at [336, 250] on td "973 RS" at bounding box center [398, 253] width 439 height 23
click at [338, 245] on td "973 RS" at bounding box center [398, 253] width 439 height 23
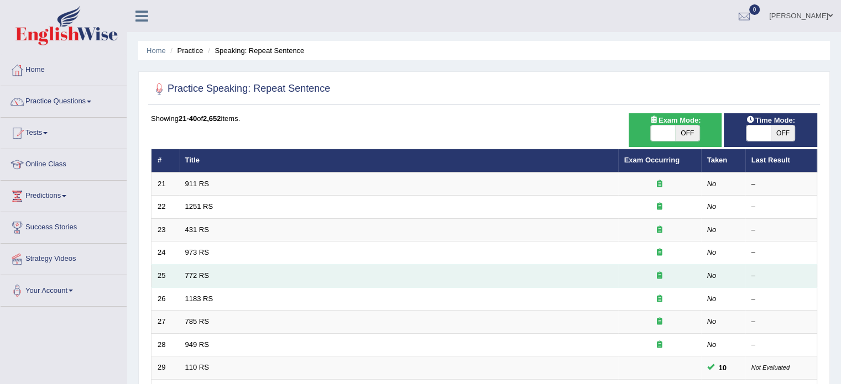
click at [329, 271] on td "772 RS" at bounding box center [398, 276] width 439 height 23
click at [329, 269] on td "772 RS" at bounding box center [398, 276] width 439 height 23
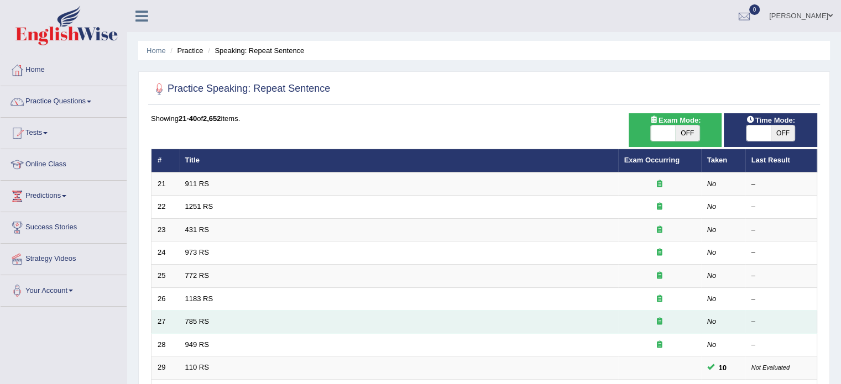
click at [374, 328] on td "785 RS" at bounding box center [398, 322] width 439 height 23
click at [374, 329] on td "785 RS" at bounding box center [398, 322] width 439 height 23
click at [375, 329] on td "785 RS" at bounding box center [398, 322] width 439 height 23
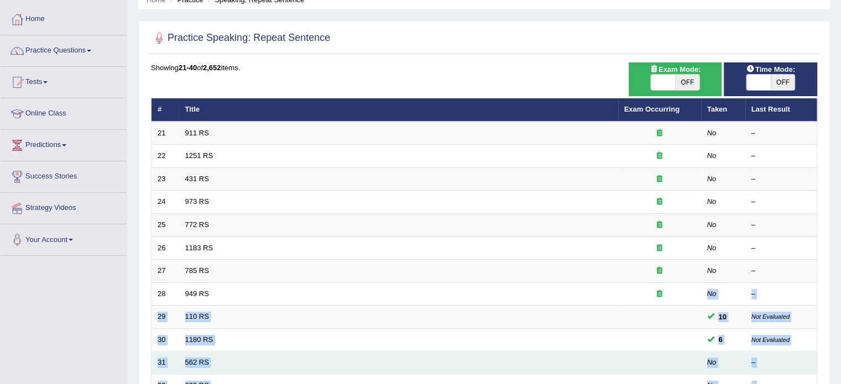
drag, startPoint x: 376, startPoint y: 355, endPoint x: 375, endPoint y: 382, distance: 26.5
click at [375, 382] on tbody "21 911 RS No – 22 1251 RS No – 23 431 RS No – 24 973 RS No – 25 772 RS No – 26 …" at bounding box center [483, 352] width 665 height 460
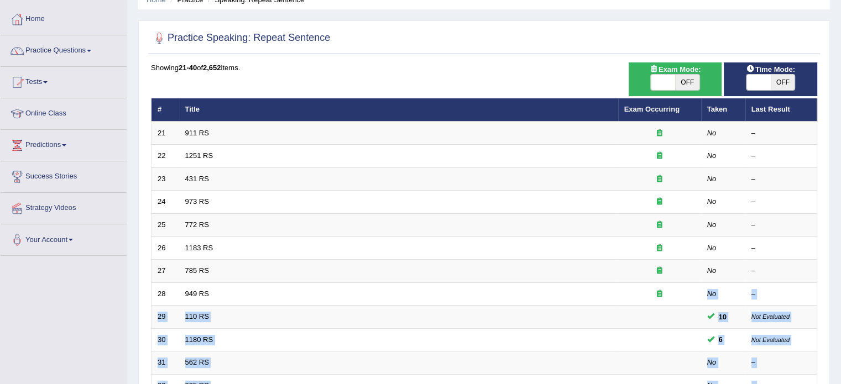
scroll to position [104, 0]
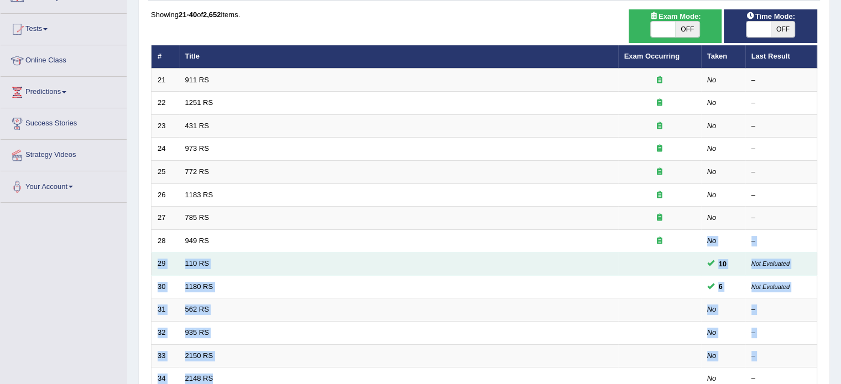
click at [280, 258] on td "110 RS" at bounding box center [398, 264] width 439 height 23
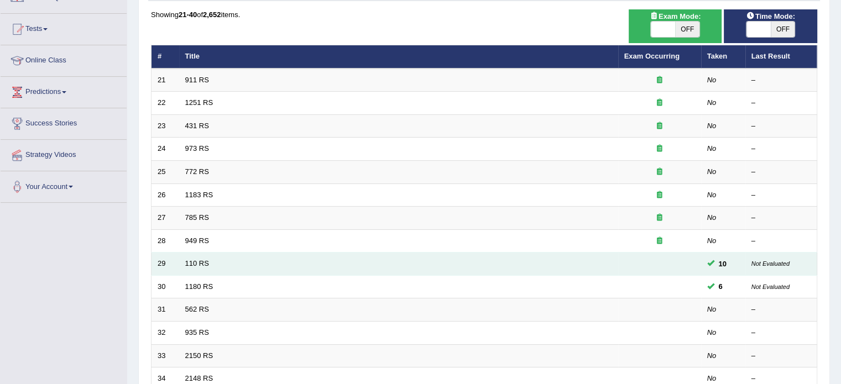
click at [280, 257] on td "110 RS" at bounding box center [398, 264] width 439 height 23
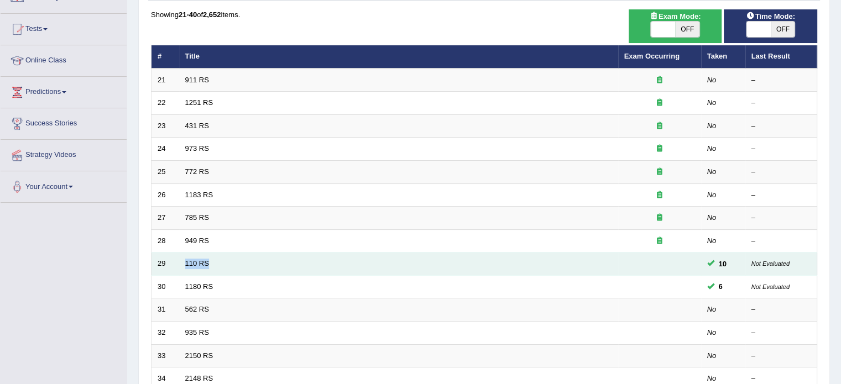
click at [280, 257] on td "110 RS" at bounding box center [398, 264] width 439 height 23
click at [258, 271] on td "110 RS" at bounding box center [398, 264] width 439 height 23
click at [162, 264] on td "29" at bounding box center [165, 264] width 28 height 23
click at [162, 255] on td "29" at bounding box center [165, 264] width 28 height 23
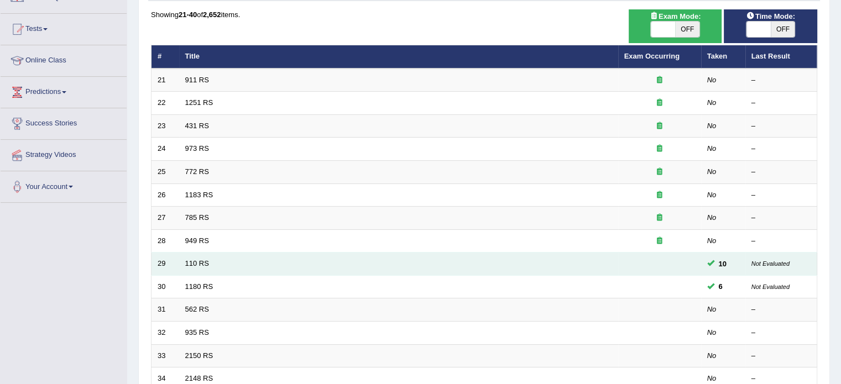
click at [162, 255] on td "29" at bounding box center [165, 264] width 28 height 23
click at [165, 258] on td "29" at bounding box center [165, 264] width 28 height 23
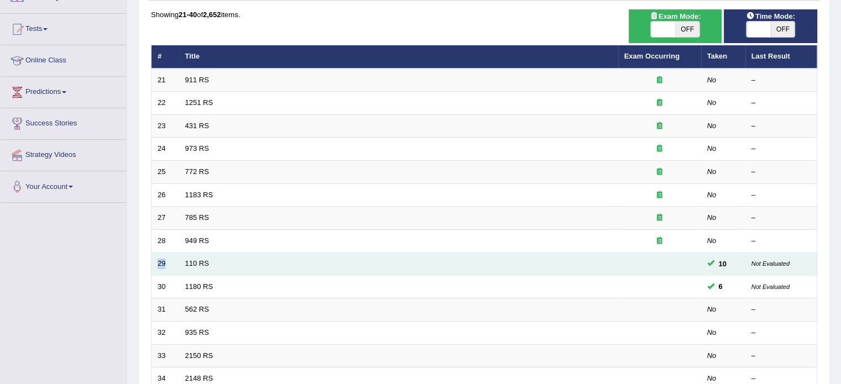
click at [165, 258] on td "29" at bounding box center [165, 264] width 28 height 23
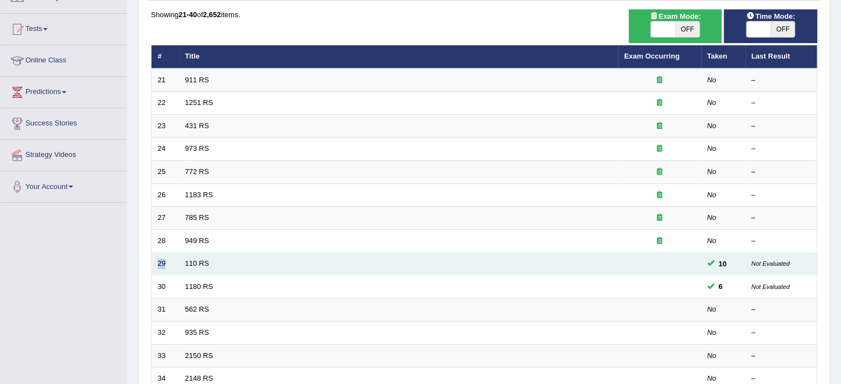
click at [165, 258] on td "29" at bounding box center [165, 264] width 28 height 23
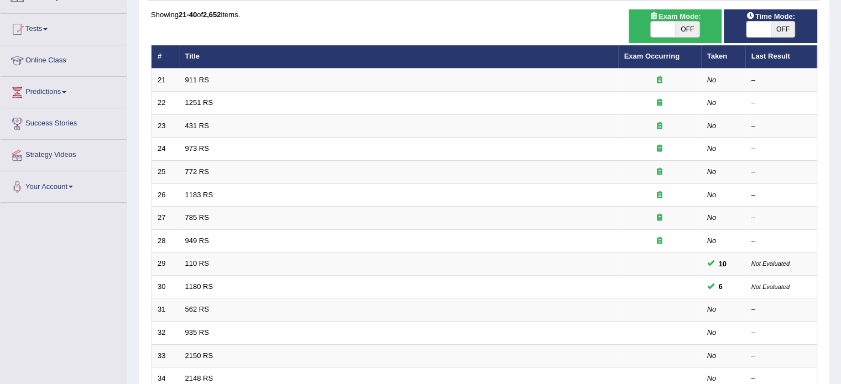
click at [86, 276] on div "Toggle navigation Home Practice Questions Speaking Practice Read Aloud Repeat S…" at bounding box center [420, 259] width 841 height 726
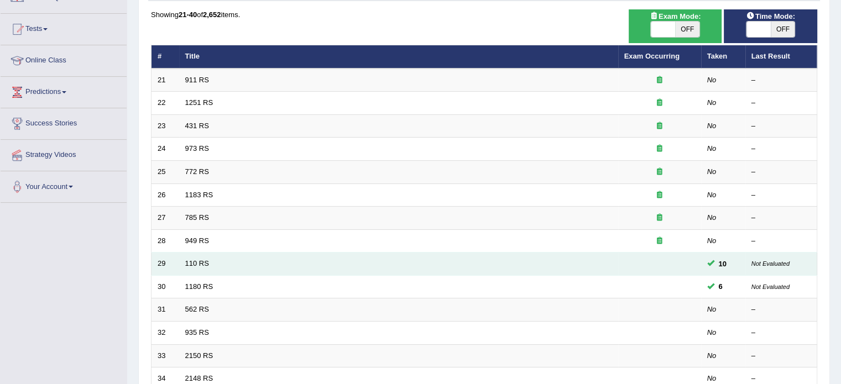
click at [775, 266] on td "Not Evaluated" at bounding box center [781, 264] width 72 height 23
click at [701, 268] on td "10" at bounding box center [723, 264] width 44 height 23
click at [714, 263] on span "10" at bounding box center [722, 264] width 17 height 12
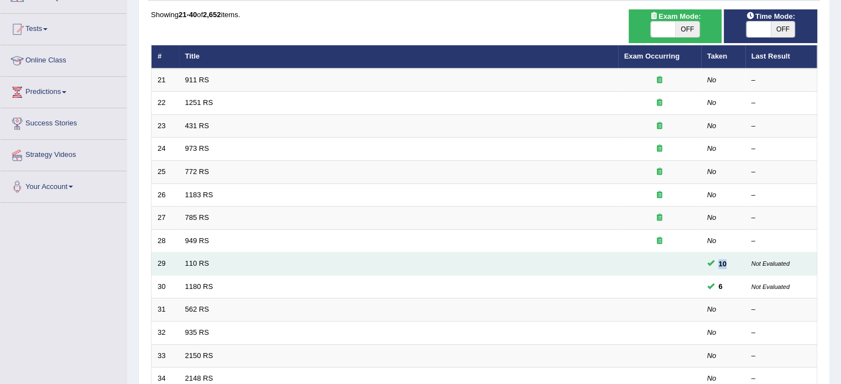
click at [714, 263] on span "10" at bounding box center [722, 264] width 17 height 12
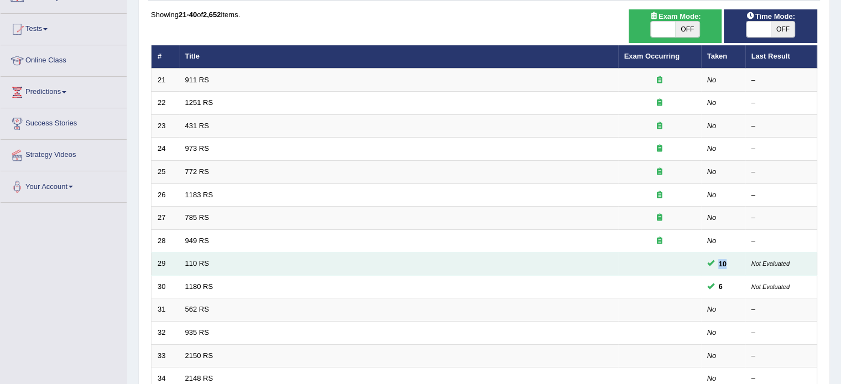
click at [714, 263] on span "10" at bounding box center [722, 264] width 17 height 12
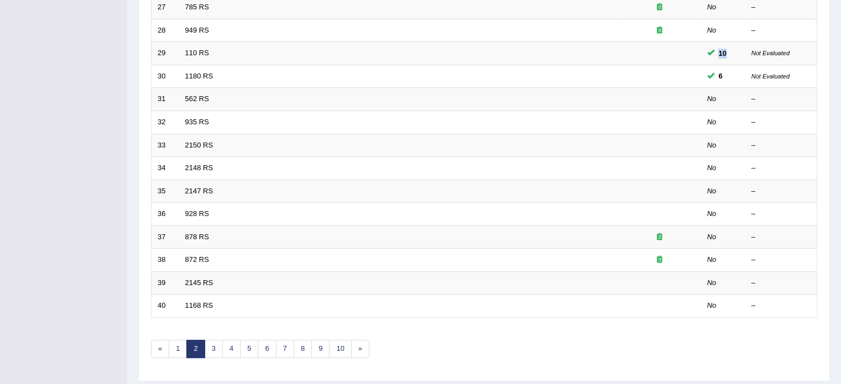
scroll to position [344, 0]
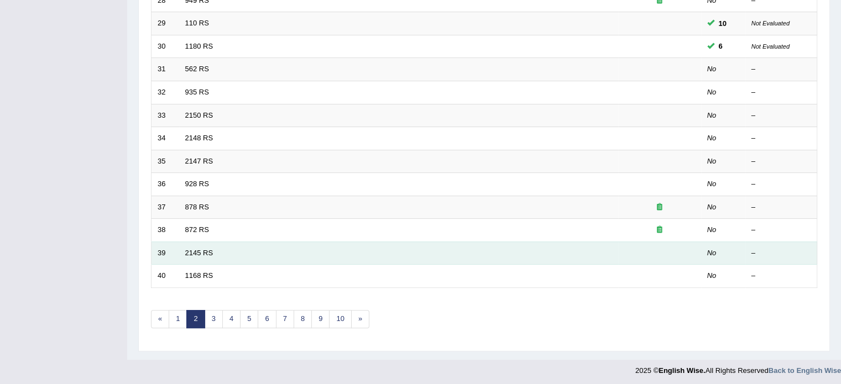
click at [559, 245] on td "2145 RS" at bounding box center [398, 253] width 439 height 23
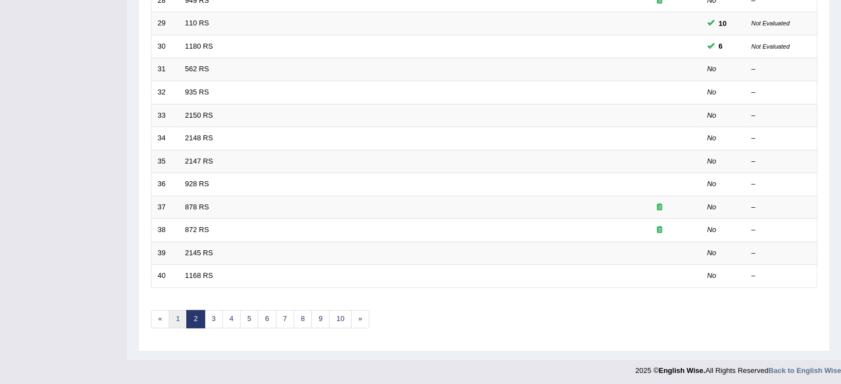
click at [181, 312] on link "1" at bounding box center [178, 319] width 18 height 18
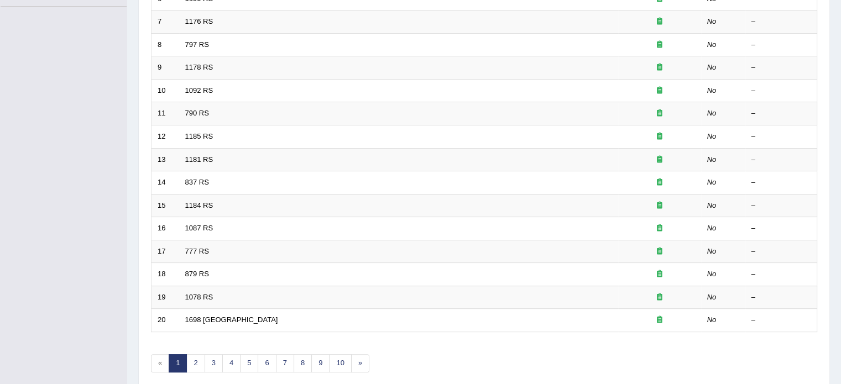
scroll to position [336, 0]
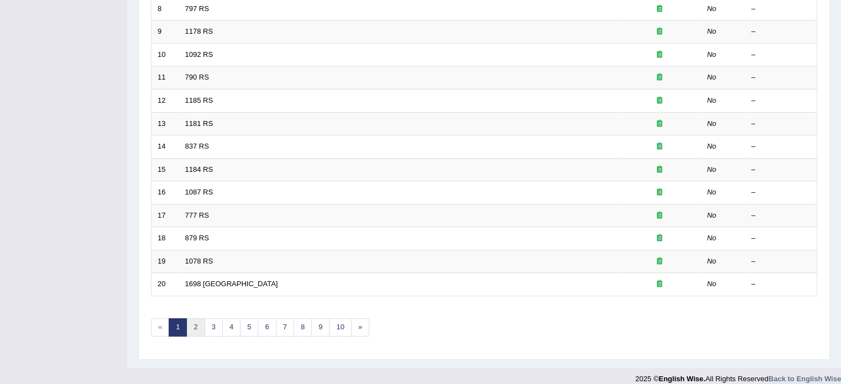
click at [199, 320] on link "2" at bounding box center [195, 327] width 18 height 18
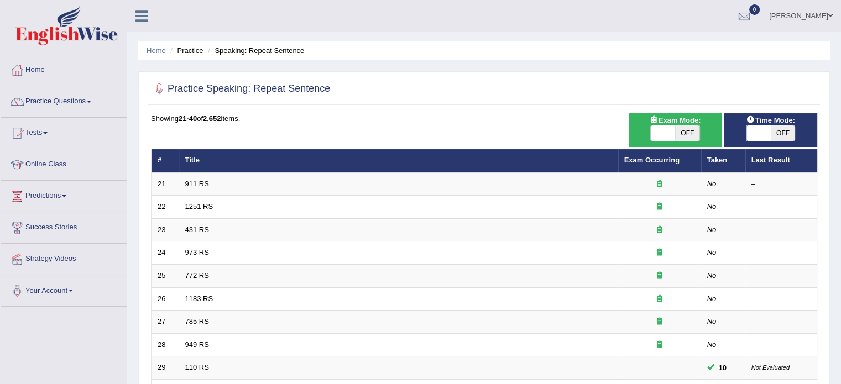
click at [838, 277] on div "Home Practice Speaking: Repeat Sentence Practice Speaking: Repeat Sentence Time…" at bounding box center [483, 352] width 713 height 704
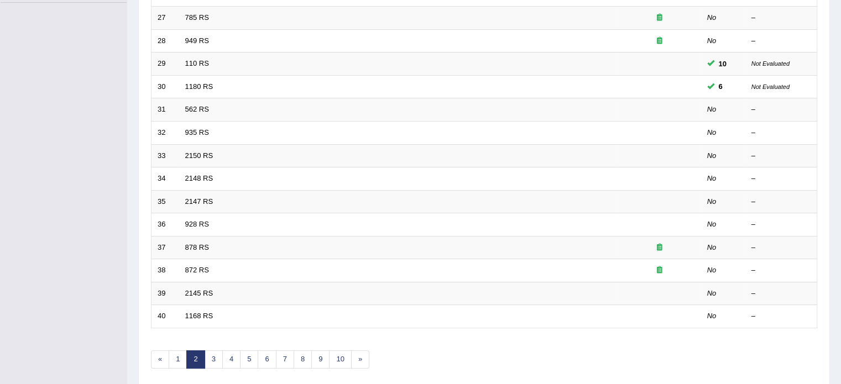
scroll to position [336, 0]
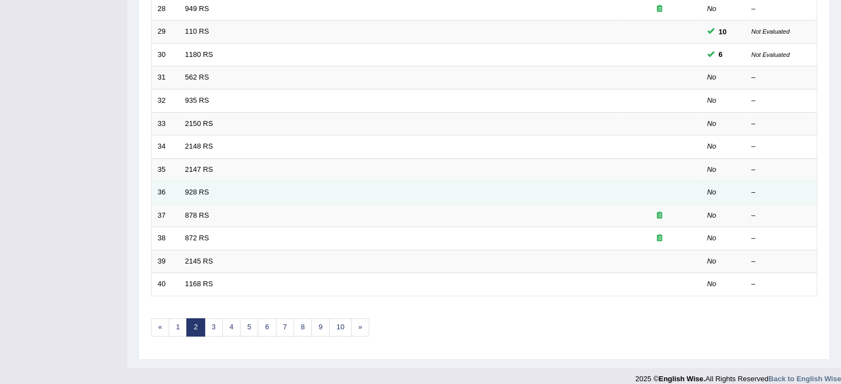
click at [588, 193] on td "928 RS" at bounding box center [398, 192] width 439 height 23
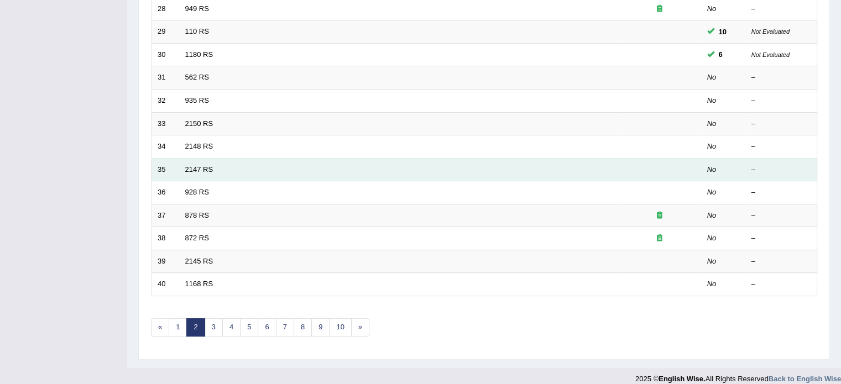
click at [596, 174] on td "2147 RS" at bounding box center [398, 169] width 439 height 23
click at [166, 162] on td "35" at bounding box center [165, 169] width 28 height 23
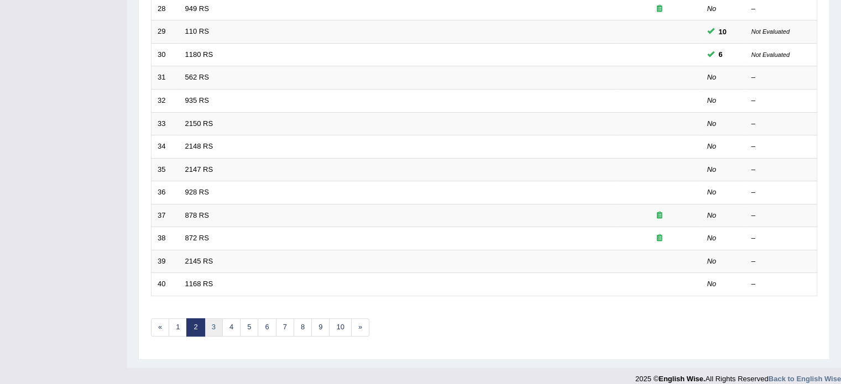
click at [218, 324] on link "3" at bounding box center [213, 327] width 18 height 18
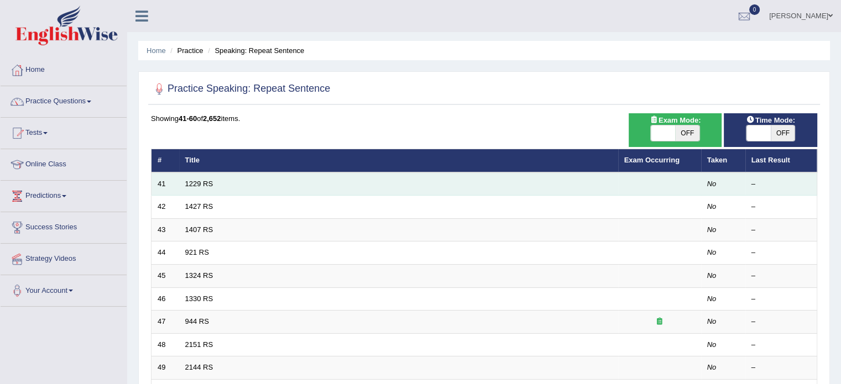
click at [338, 185] on td "1229 RS" at bounding box center [398, 183] width 439 height 23
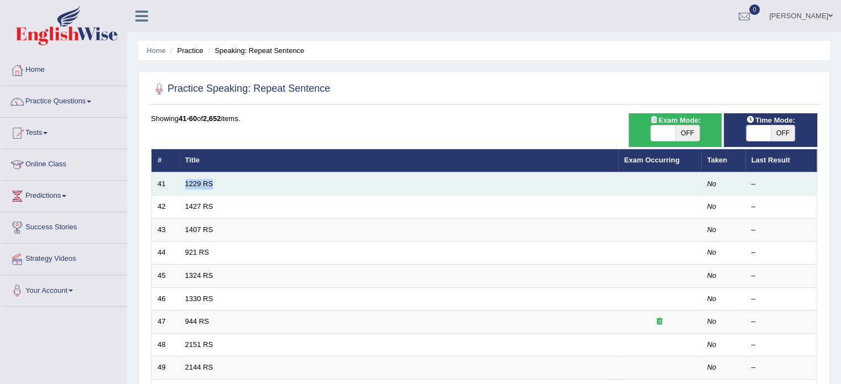
click at [339, 183] on td "1229 RS" at bounding box center [398, 183] width 439 height 23
click at [340, 183] on td "1229 RS" at bounding box center [398, 183] width 439 height 23
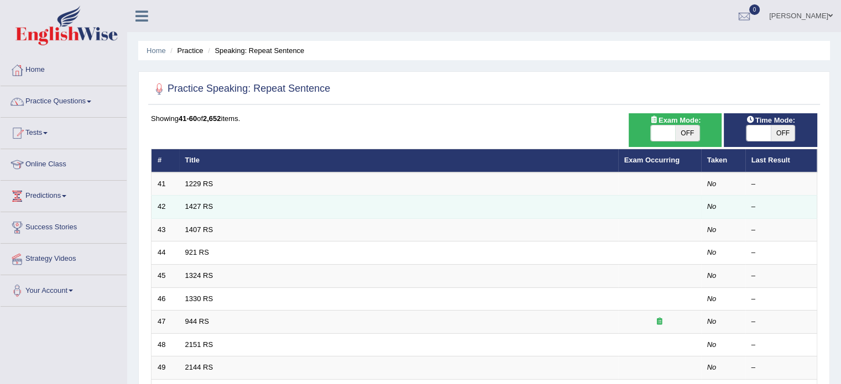
click at [339, 203] on td "1427 RS" at bounding box center [398, 207] width 439 height 23
click at [339, 204] on td "1427 RS" at bounding box center [398, 207] width 439 height 23
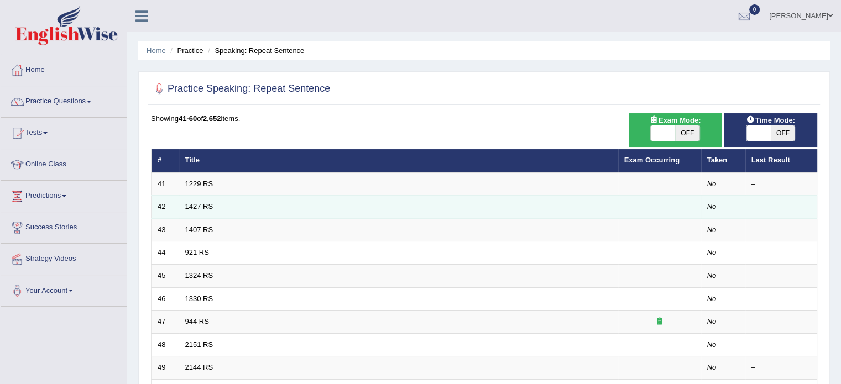
click at [339, 204] on td "1427 RS" at bounding box center [398, 207] width 439 height 23
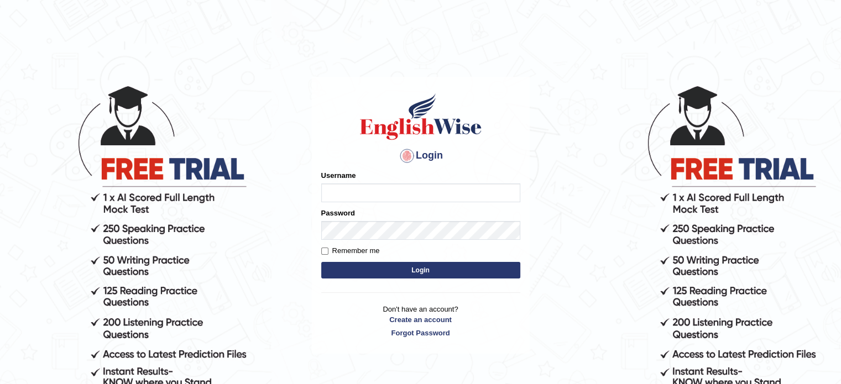
type input "santhi84"
click at [427, 265] on button "Login" at bounding box center [420, 270] width 199 height 17
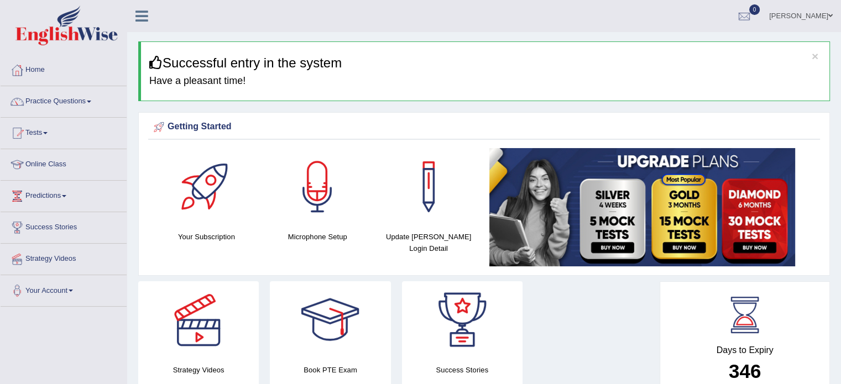
click at [88, 99] on link "Practice Questions" at bounding box center [64, 100] width 126 height 28
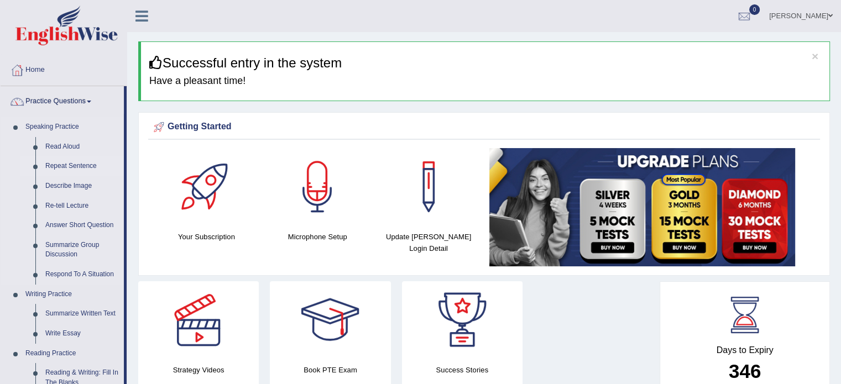
click at [66, 166] on link "Repeat Sentence" at bounding box center [81, 166] width 83 height 20
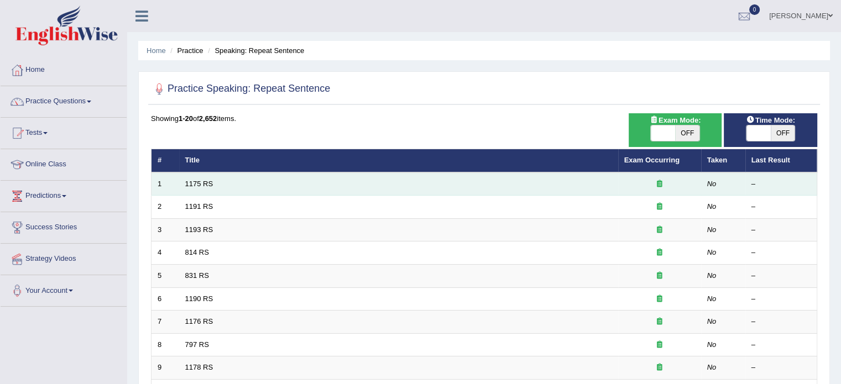
click at [176, 190] on td "1" at bounding box center [165, 183] width 28 height 23
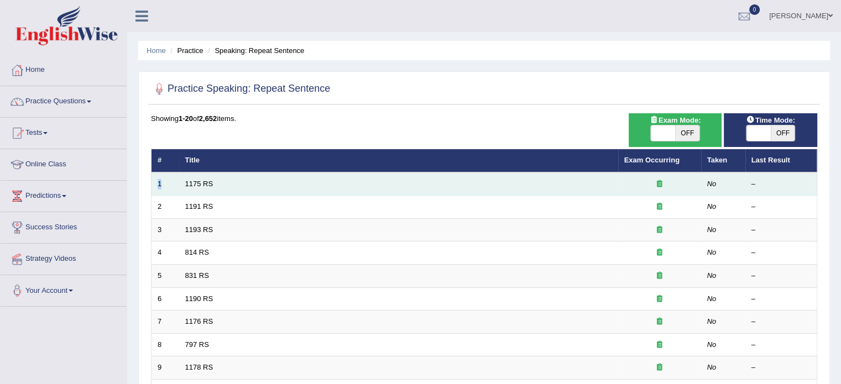
click at [176, 190] on td "1" at bounding box center [165, 183] width 28 height 23
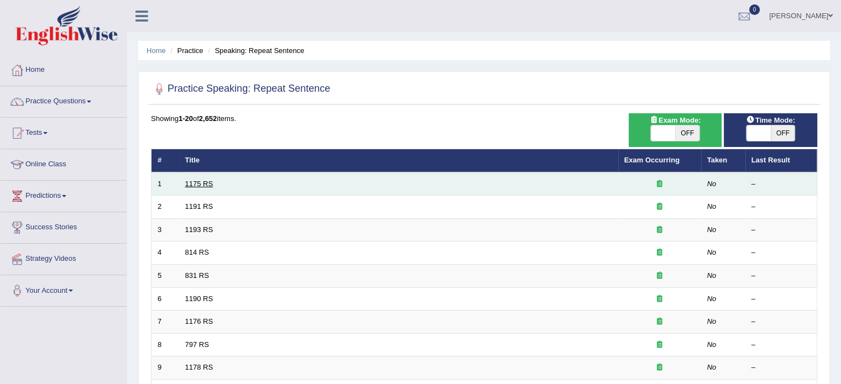
click at [187, 182] on link "1175 RS" at bounding box center [199, 184] width 28 height 8
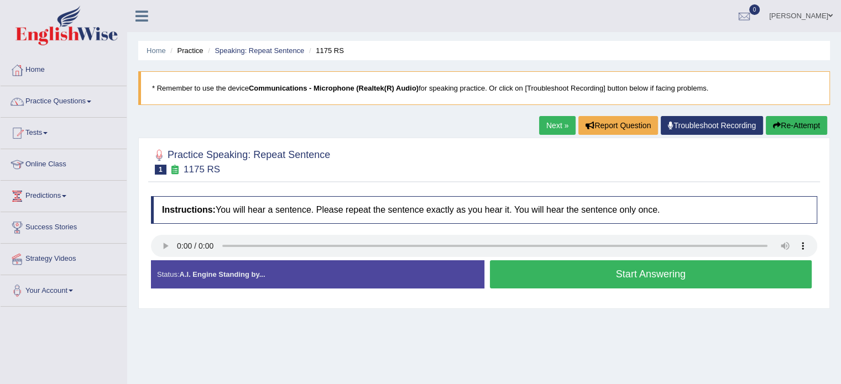
click at [559, 267] on button "Start Answering" at bounding box center [651, 274] width 322 height 28
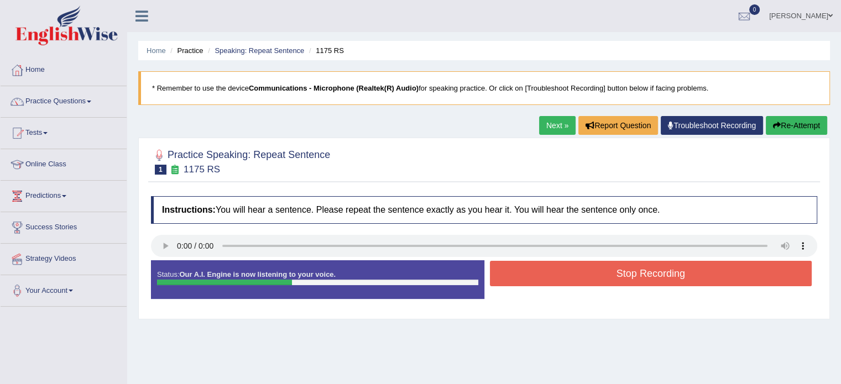
click at [562, 267] on button "Stop Recording" at bounding box center [651, 273] width 322 height 25
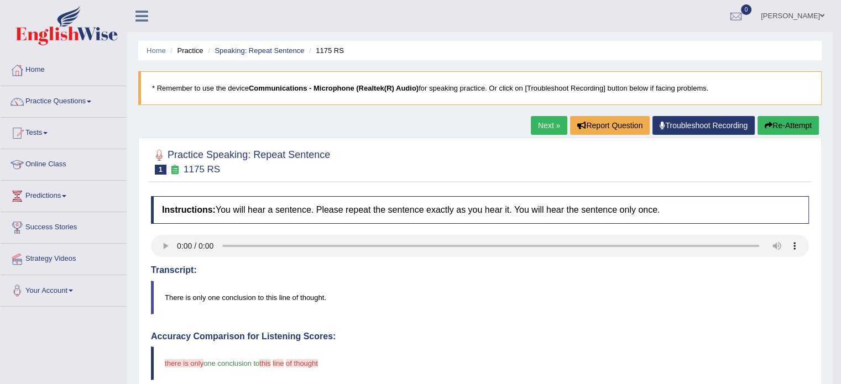
click at [778, 121] on button "Re-Attempt" at bounding box center [787, 125] width 61 height 19
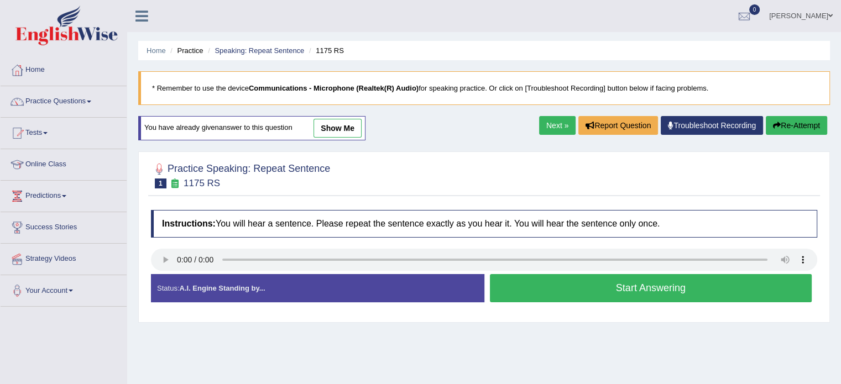
click at [602, 284] on button "Start Answering" at bounding box center [651, 288] width 322 height 28
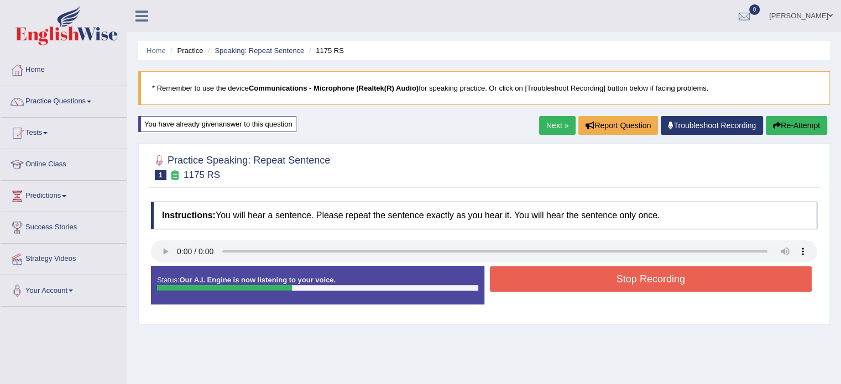
click at [602, 284] on button "Stop Recording" at bounding box center [651, 278] width 322 height 25
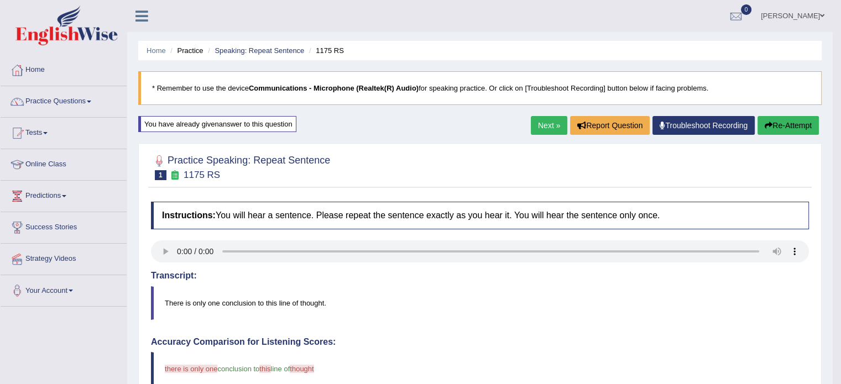
click at [774, 129] on button "Re-Attempt" at bounding box center [787, 125] width 61 height 19
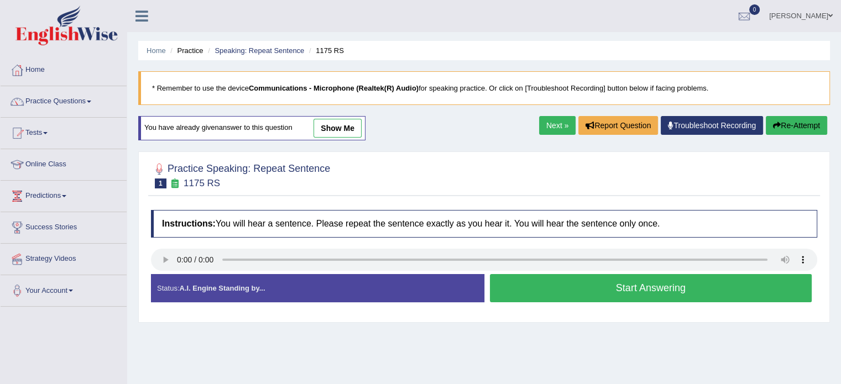
click at [612, 285] on button "Start Answering" at bounding box center [651, 288] width 322 height 28
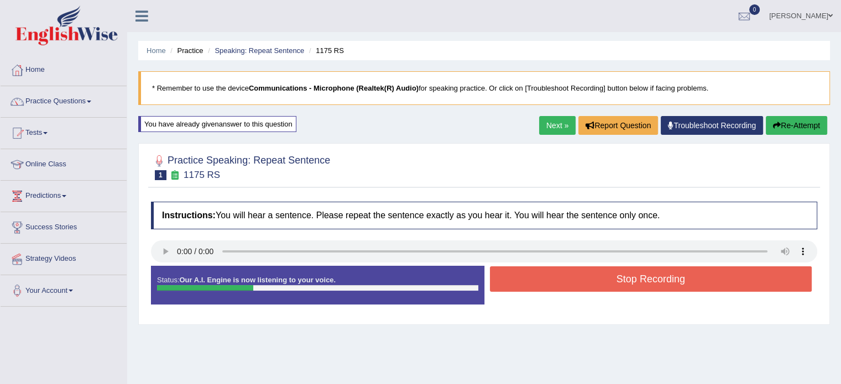
click at [612, 285] on button "Stop Recording" at bounding box center [651, 278] width 322 height 25
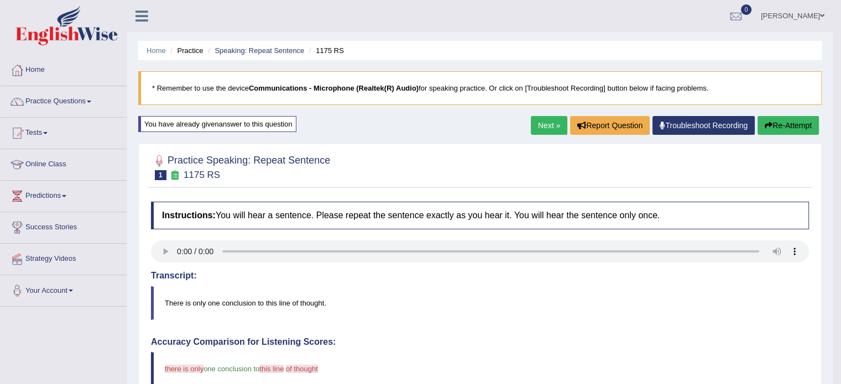
click at [780, 129] on button "Re-Attempt" at bounding box center [787, 125] width 61 height 19
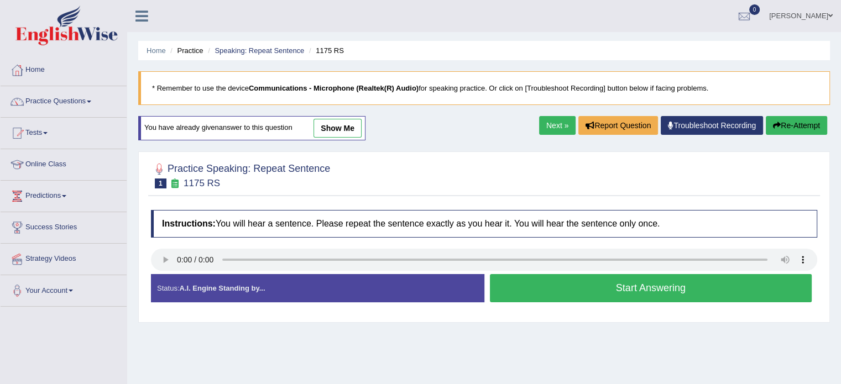
click at [648, 282] on button "Start Answering" at bounding box center [651, 288] width 322 height 28
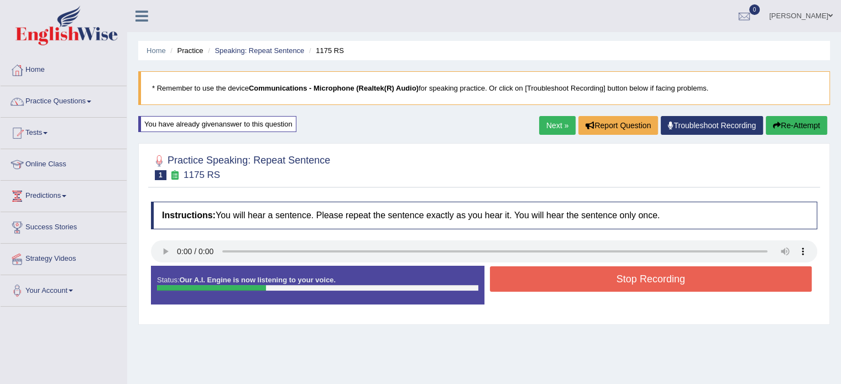
click at [648, 282] on button "Stop Recording" at bounding box center [651, 278] width 322 height 25
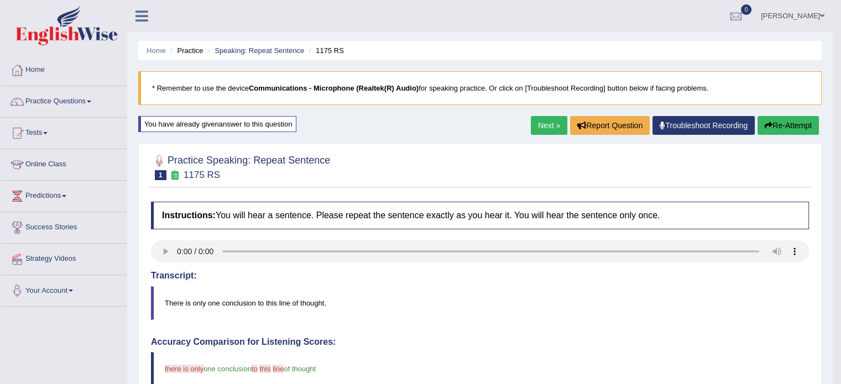
click at [789, 125] on button "Re-Attempt" at bounding box center [787, 125] width 61 height 19
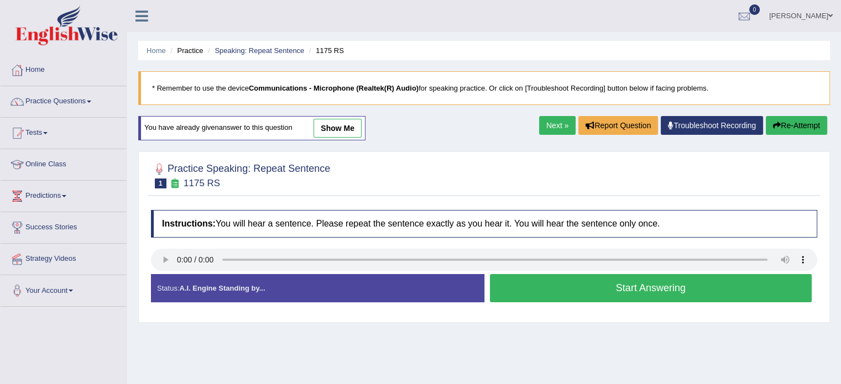
click at [622, 284] on button "Start Answering" at bounding box center [651, 288] width 322 height 28
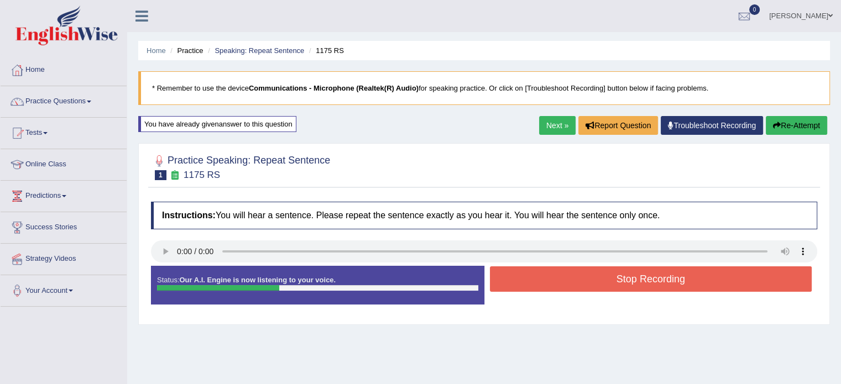
click at [623, 282] on button "Stop Recording" at bounding box center [651, 278] width 322 height 25
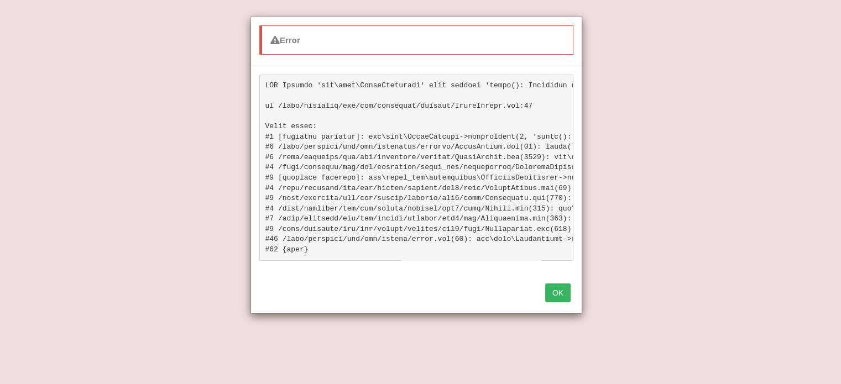
click at [555, 293] on button "OK" at bounding box center [557, 293] width 25 height 19
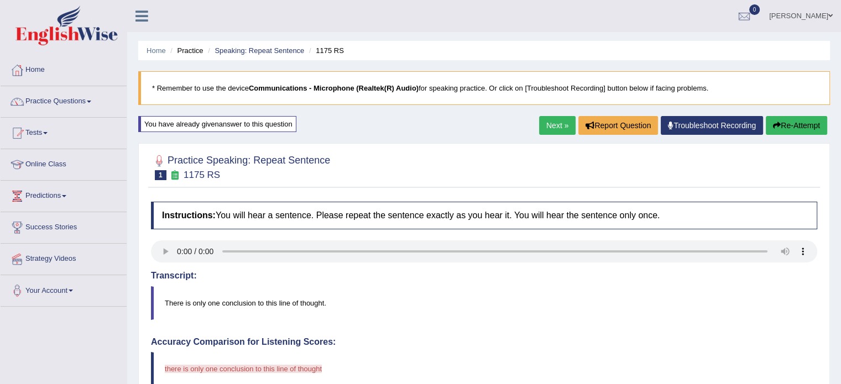
click at [789, 127] on button "Re-Attempt" at bounding box center [795, 125] width 61 height 19
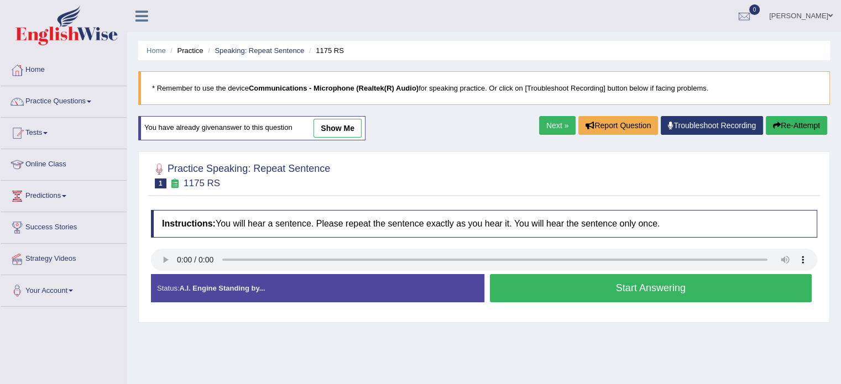
click at [617, 288] on button "Start Answering" at bounding box center [651, 288] width 322 height 28
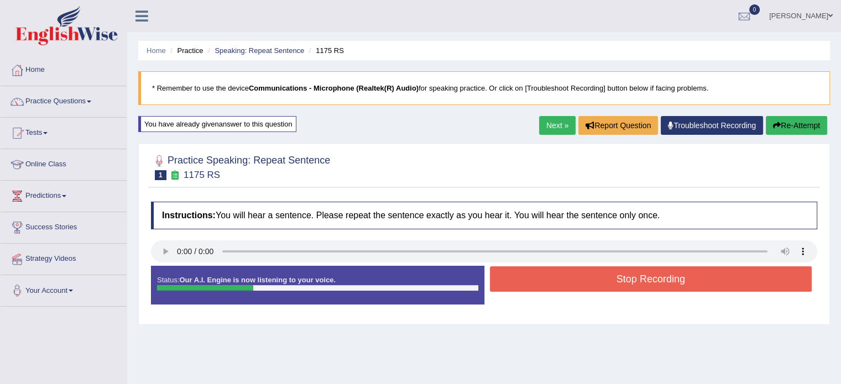
click at [617, 288] on button "Stop Recording" at bounding box center [651, 278] width 322 height 25
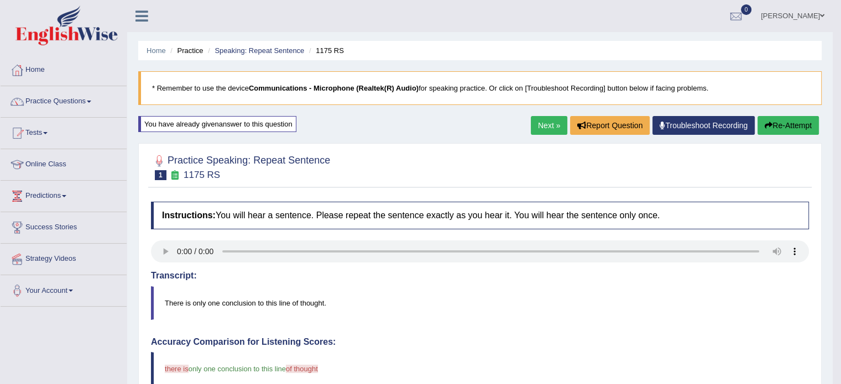
click at [782, 122] on button "Re-Attempt" at bounding box center [787, 125] width 61 height 19
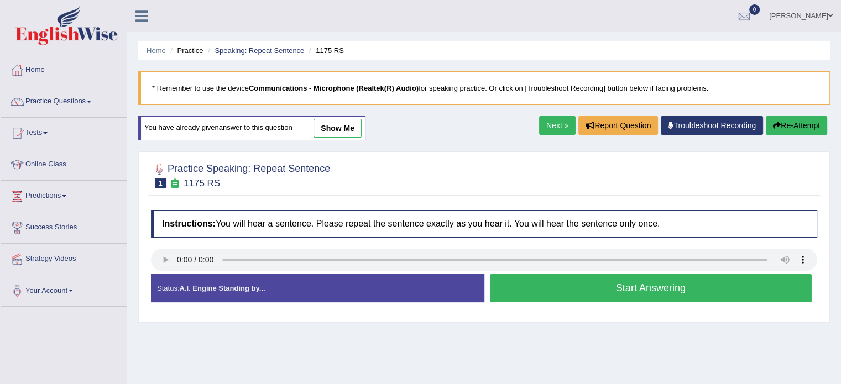
click at [629, 284] on button "Start Answering" at bounding box center [651, 288] width 322 height 28
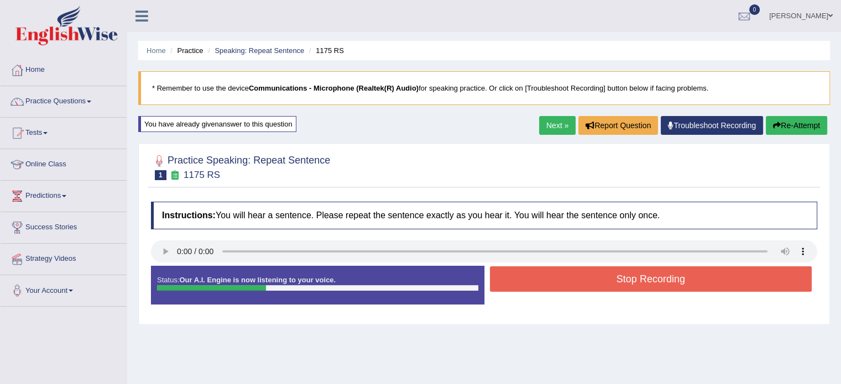
click at [608, 287] on button "Stop Recording" at bounding box center [651, 278] width 322 height 25
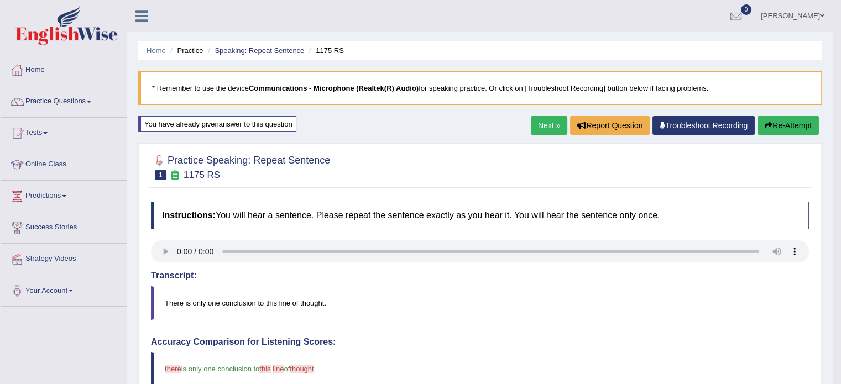
click at [836, 276] on body "Toggle navigation Home Practice Questions Speaking Practice Read Aloud Repeat S…" at bounding box center [420, 192] width 841 height 384
click at [774, 122] on button "Re-Attempt" at bounding box center [787, 125] width 61 height 19
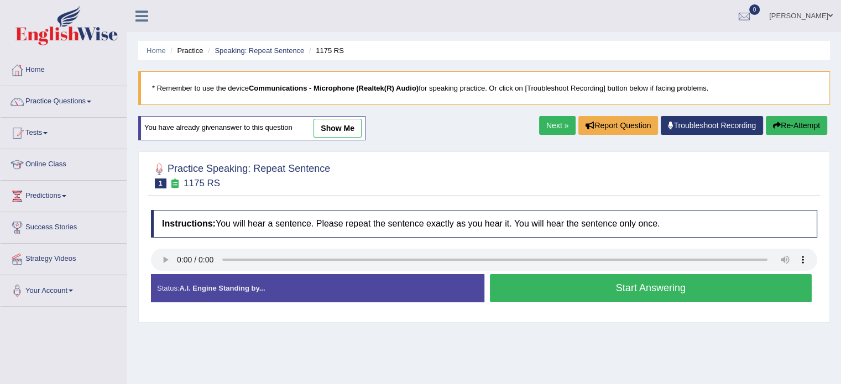
click at [680, 287] on button "Start Answering" at bounding box center [651, 288] width 322 height 28
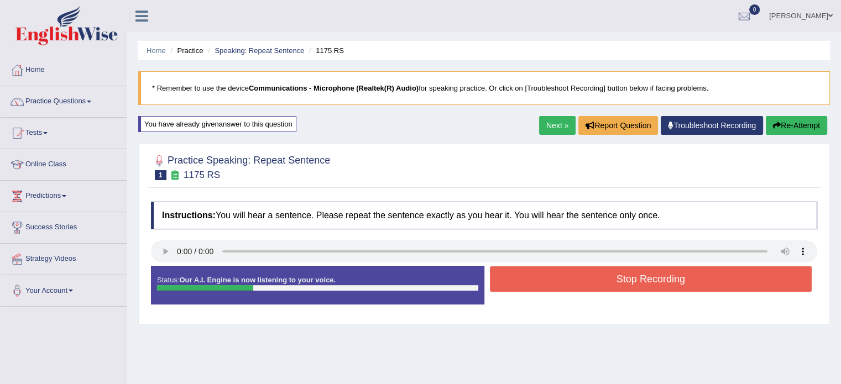
click at [681, 284] on button "Stop Recording" at bounding box center [651, 278] width 322 height 25
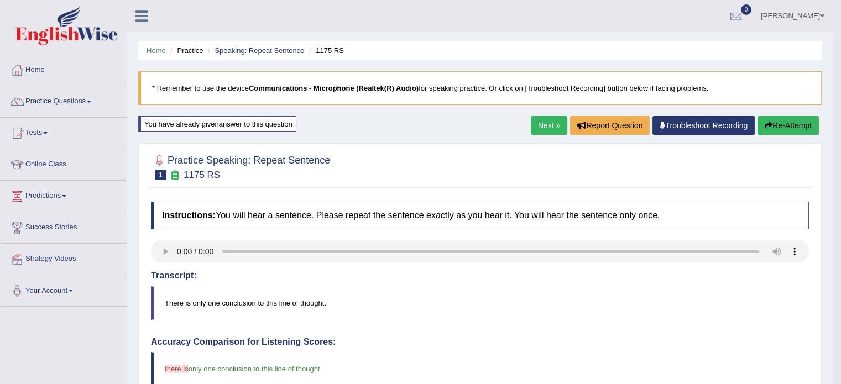
click at [783, 123] on button "Re-Attempt" at bounding box center [787, 125] width 61 height 19
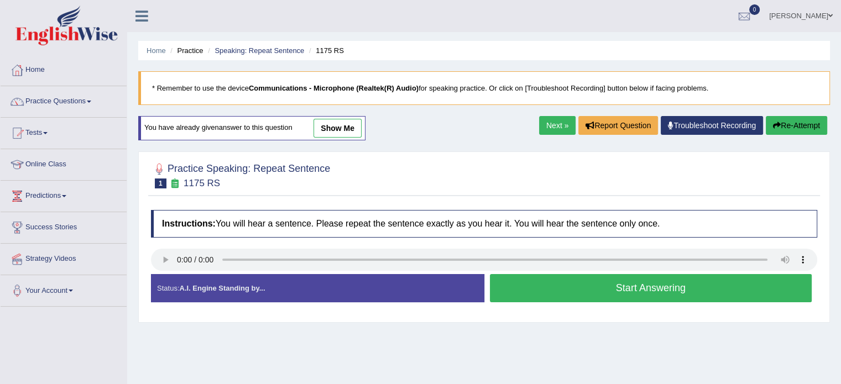
click at [662, 287] on button "Start Answering" at bounding box center [651, 288] width 322 height 28
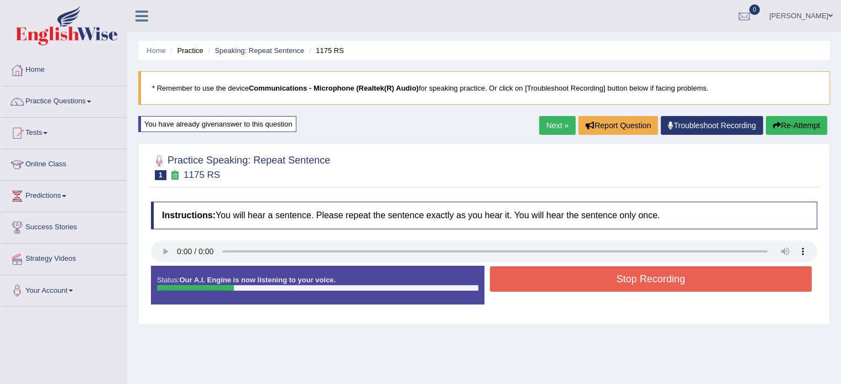
click at [662, 287] on button "Stop Recording" at bounding box center [651, 278] width 322 height 25
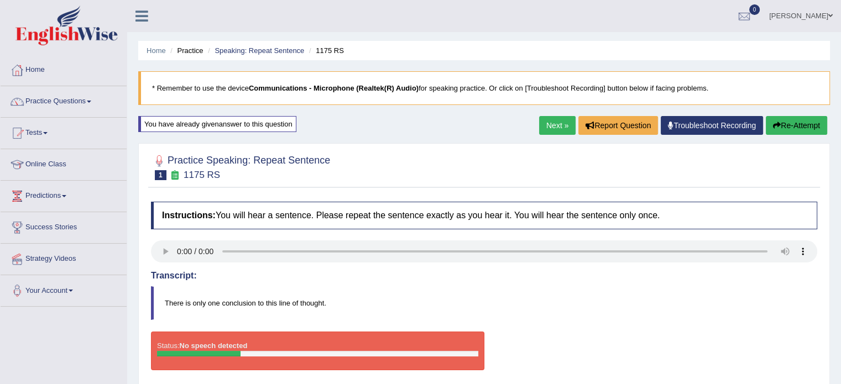
click at [786, 119] on button "Re-Attempt" at bounding box center [795, 125] width 61 height 19
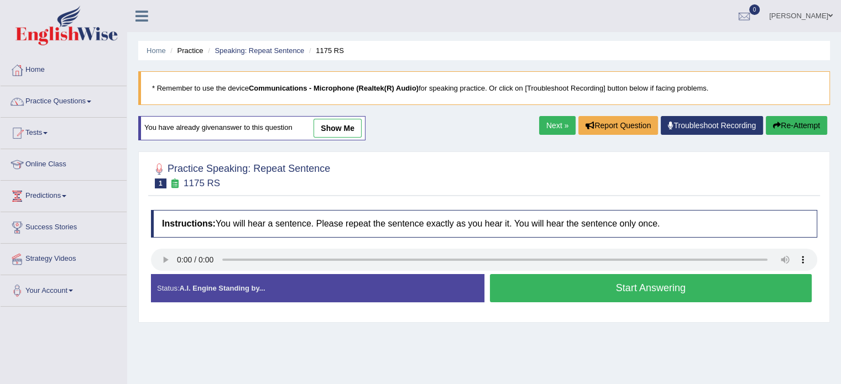
click at [611, 278] on button "Start Answering" at bounding box center [651, 288] width 322 height 28
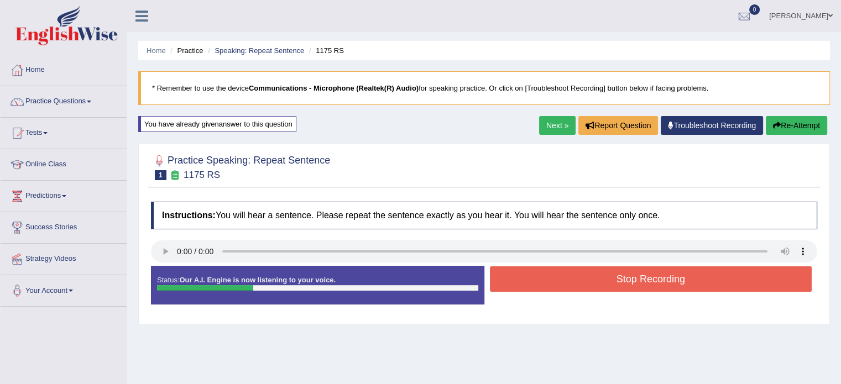
click at [612, 280] on button "Stop Recording" at bounding box center [651, 278] width 322 height 25
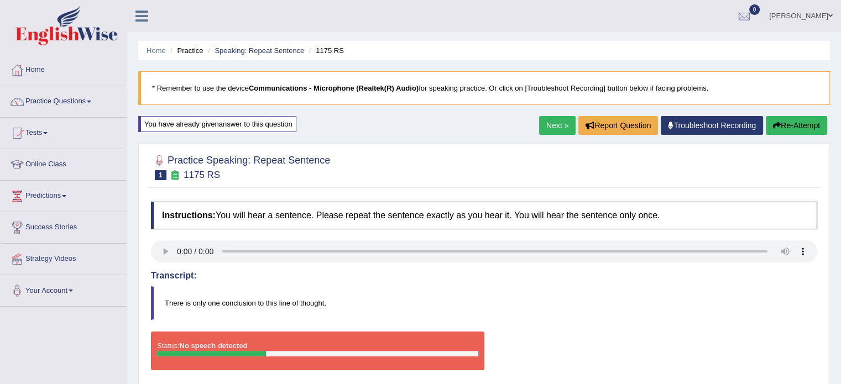
click at [784, 122] on button "Re-Attempt" at bounding box center [795, 125] width 61 height 19
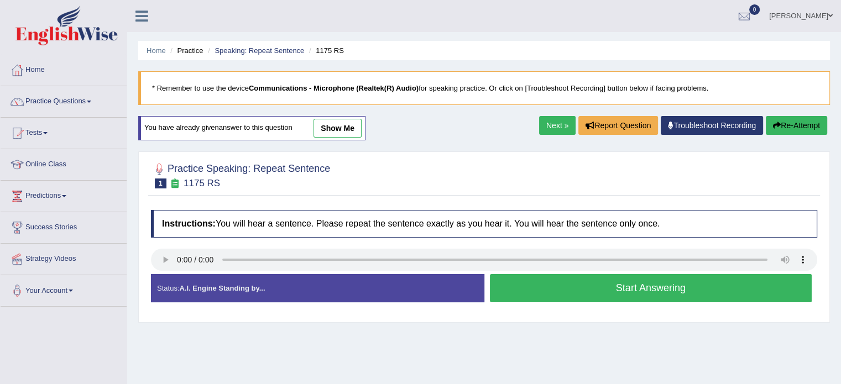
click at [574, 282] on button "Start Answering" at bounding box center [651, 288] width 322 height 28
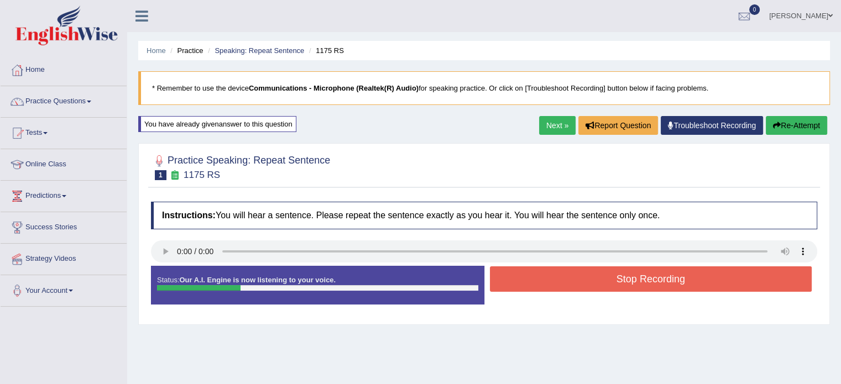
click at [574, 282] on button "Stop Recording" at bounding box center [651, 278] width 322 height 25
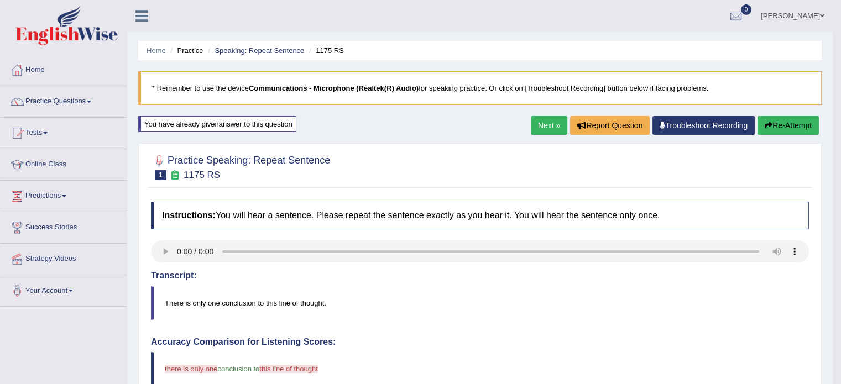
click at [764, 119] on button "Re-Attempt" at bounding box center [787, 125] width 61 height 19
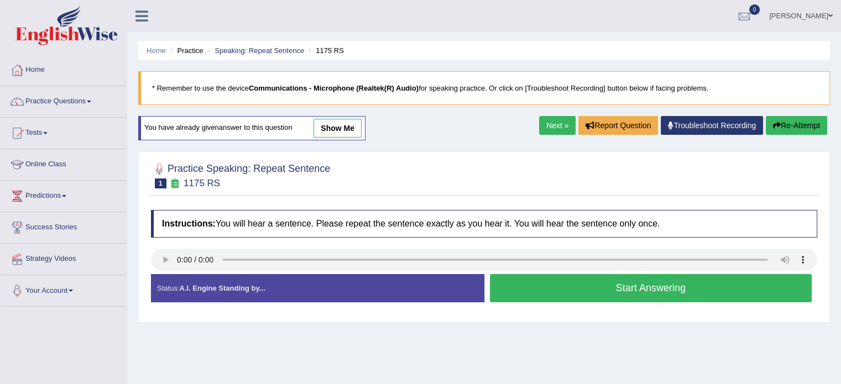
click at [690, 284] on button "Start Answering" at bounding box center [651, 288] width 322 height 28
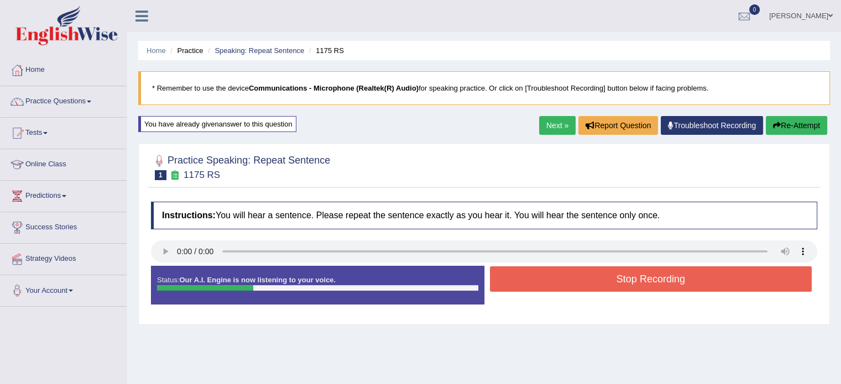
click at [690, 284] on button "Stop Recording" at bounding box center [651, 278] width 322 height 25
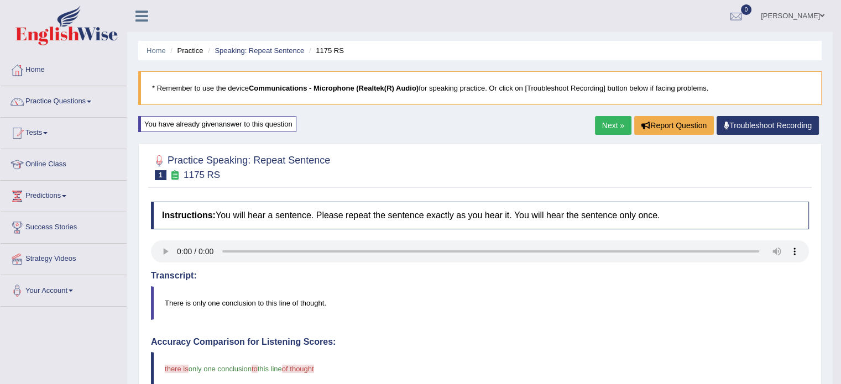
click at [612, 124] on link "Next »" at bounding box center [613, 125] width 36 height 19
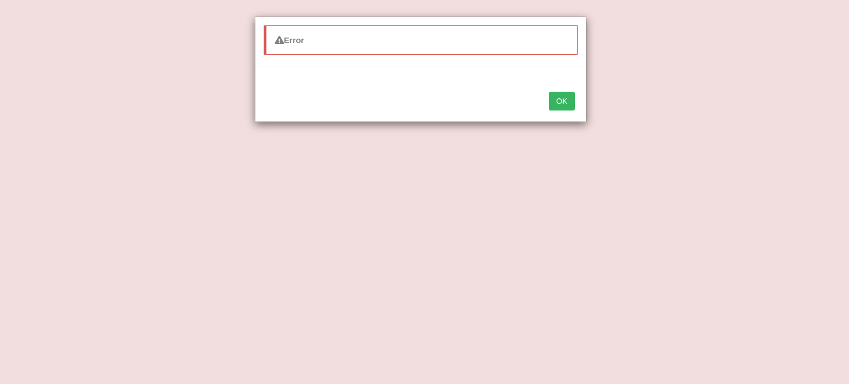
click at [568, 99] on button "OK" at bounding box center [561, 101] width 25 height 19
